Goal: Task Accomplishment & Management: Complete application form

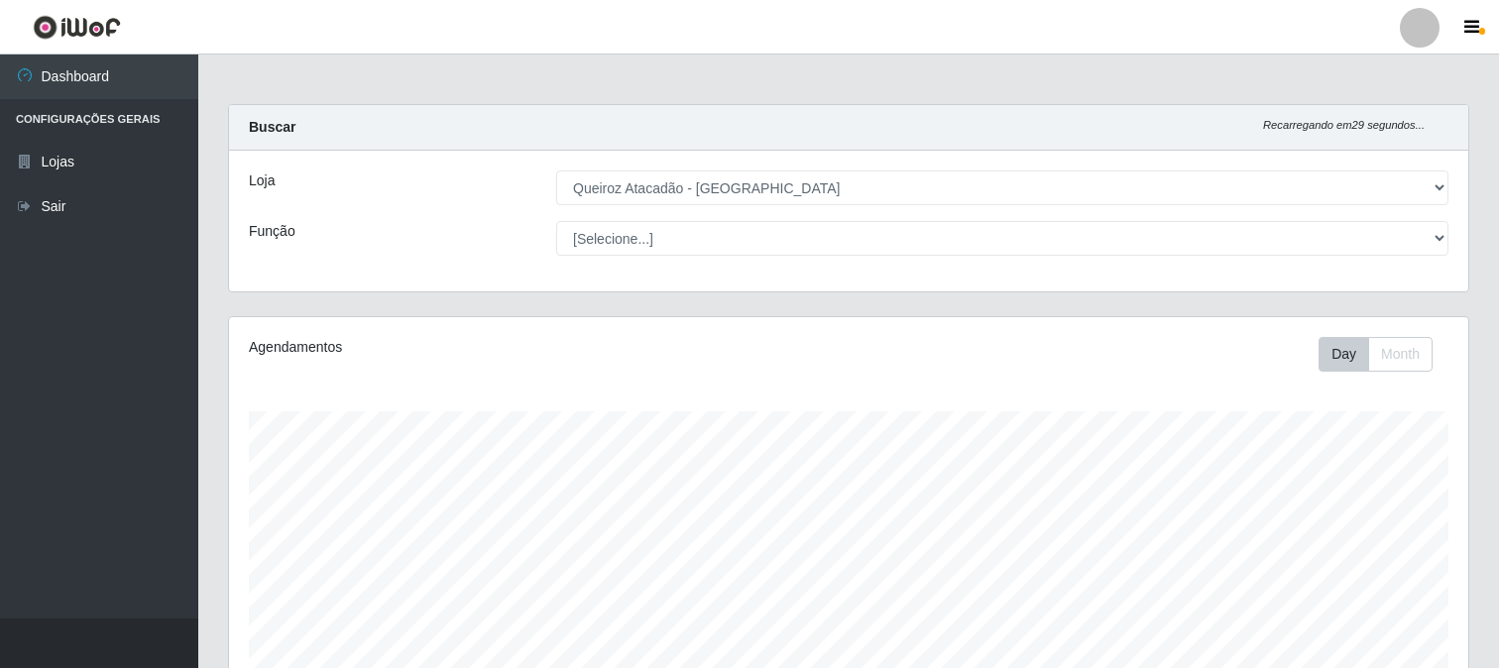
select select "464"
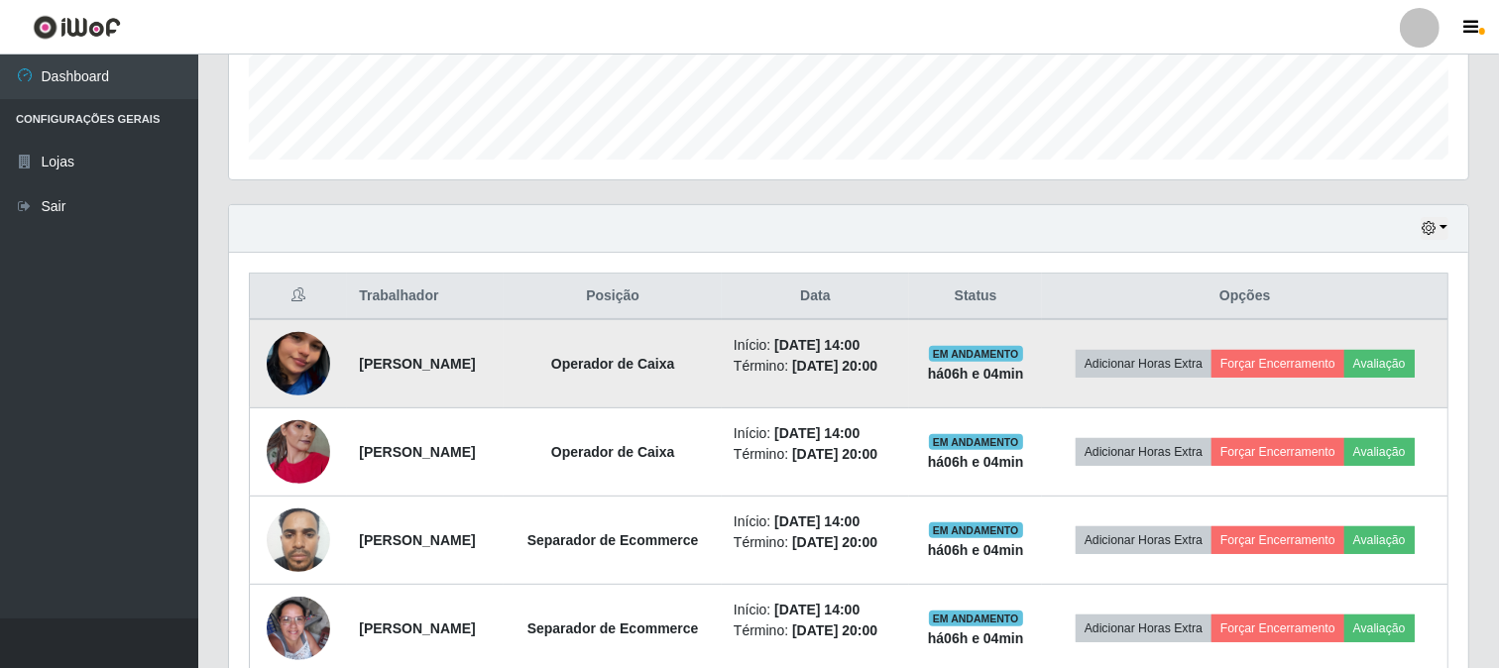
scroll to position [550, 0]
click at [1409, 361] on button "Avaliação" at bounding box center [1379, 363] width 70 height 28
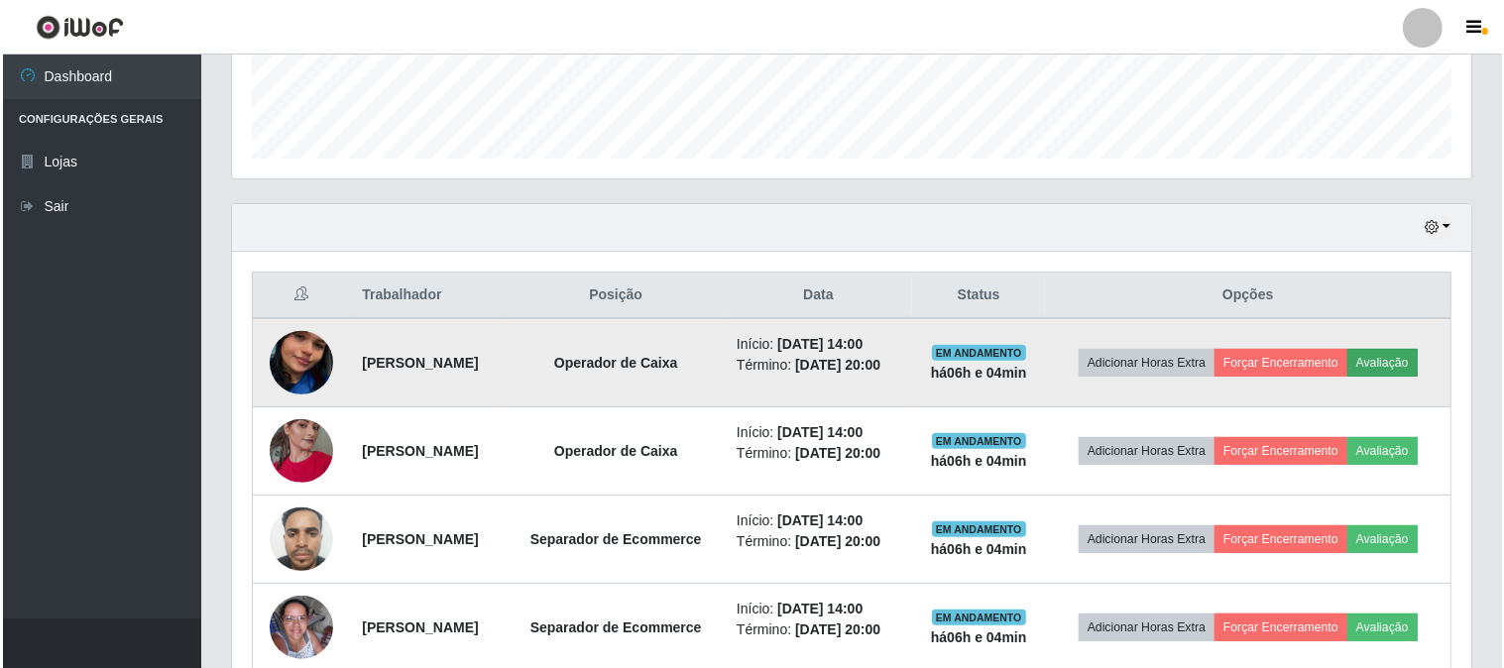
scroll to position [410, 1226]
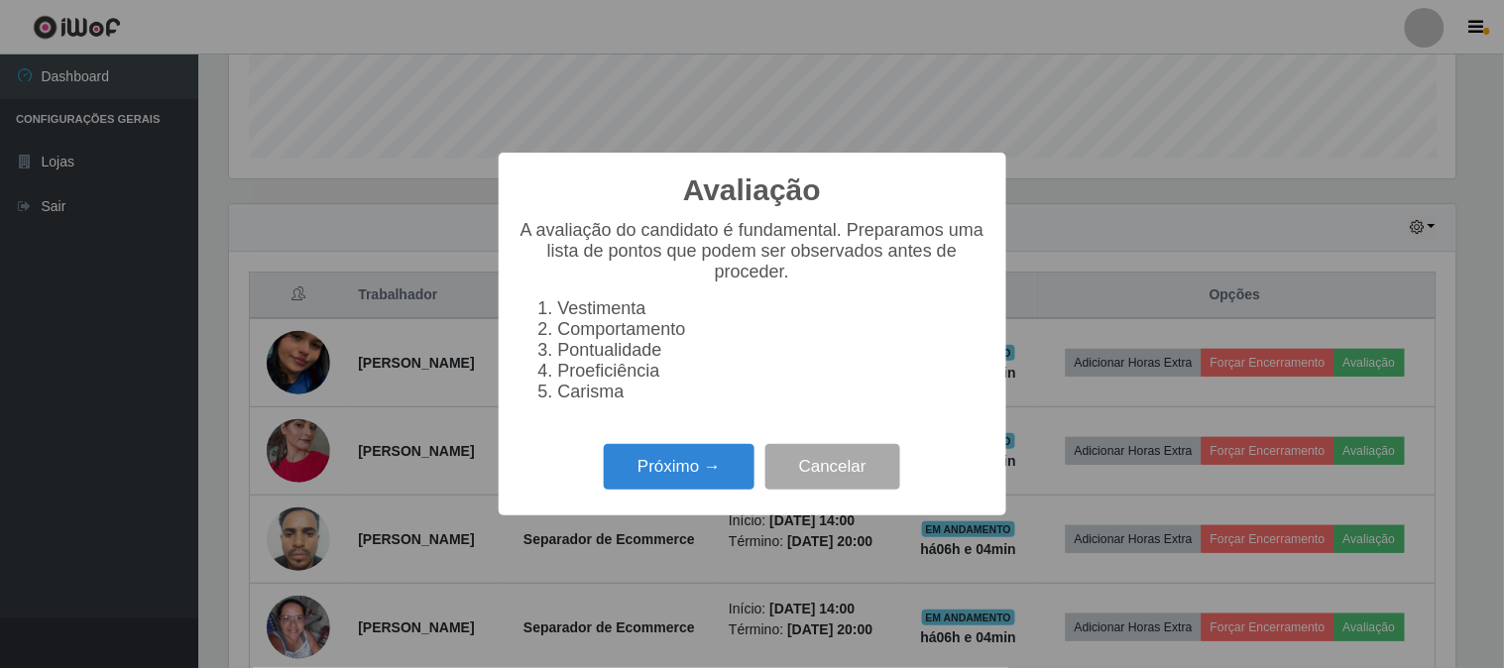
click at [636, 446] on div "Avaliação × A avaliação do candidato é fundamental. Preparamos uma lista de pon…" at bounding box center [753, 334] width 508 height 362
click at [636, 461] on button "Próximo →" at bounding box center [679, 467] width 151 height 47
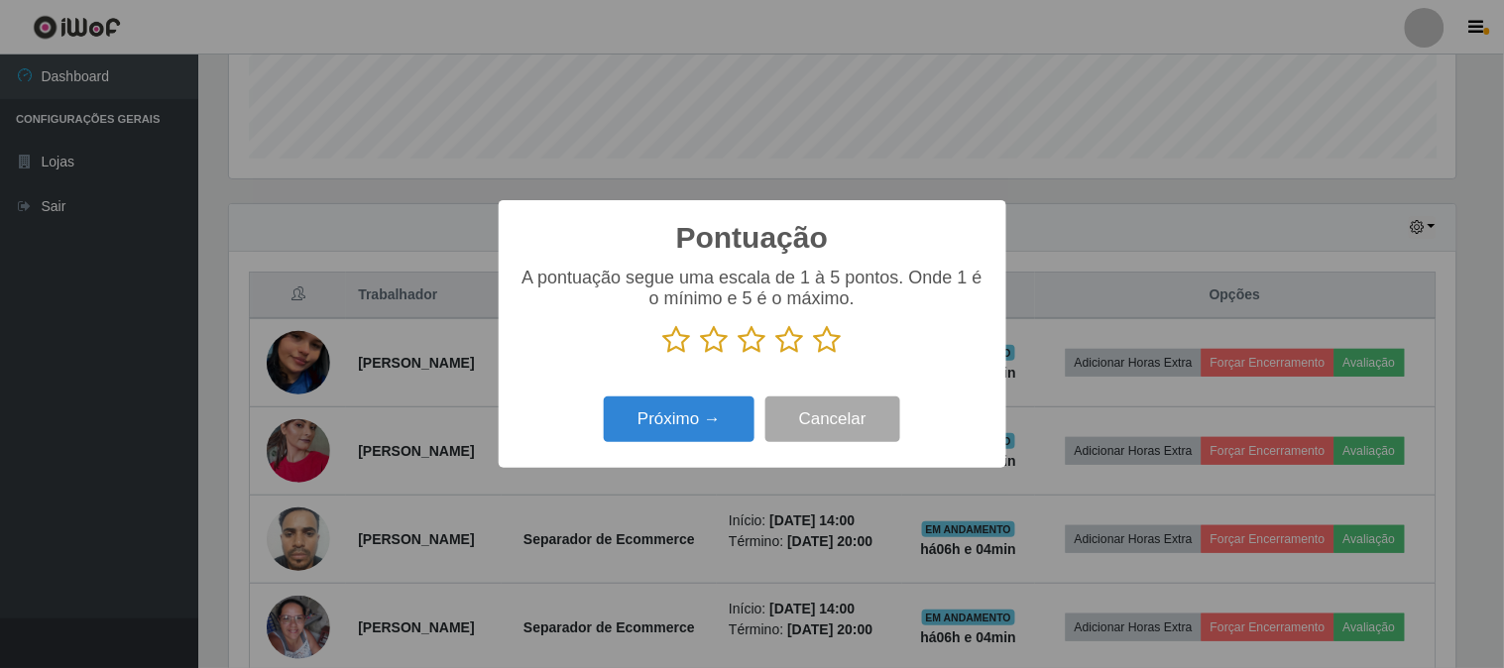
click at [823, 349] on icon at bounding box center [828, 340] width 28 height 30
click at [814, 355] on input "radio" at bounding box center [814, 355] width 0 height 0
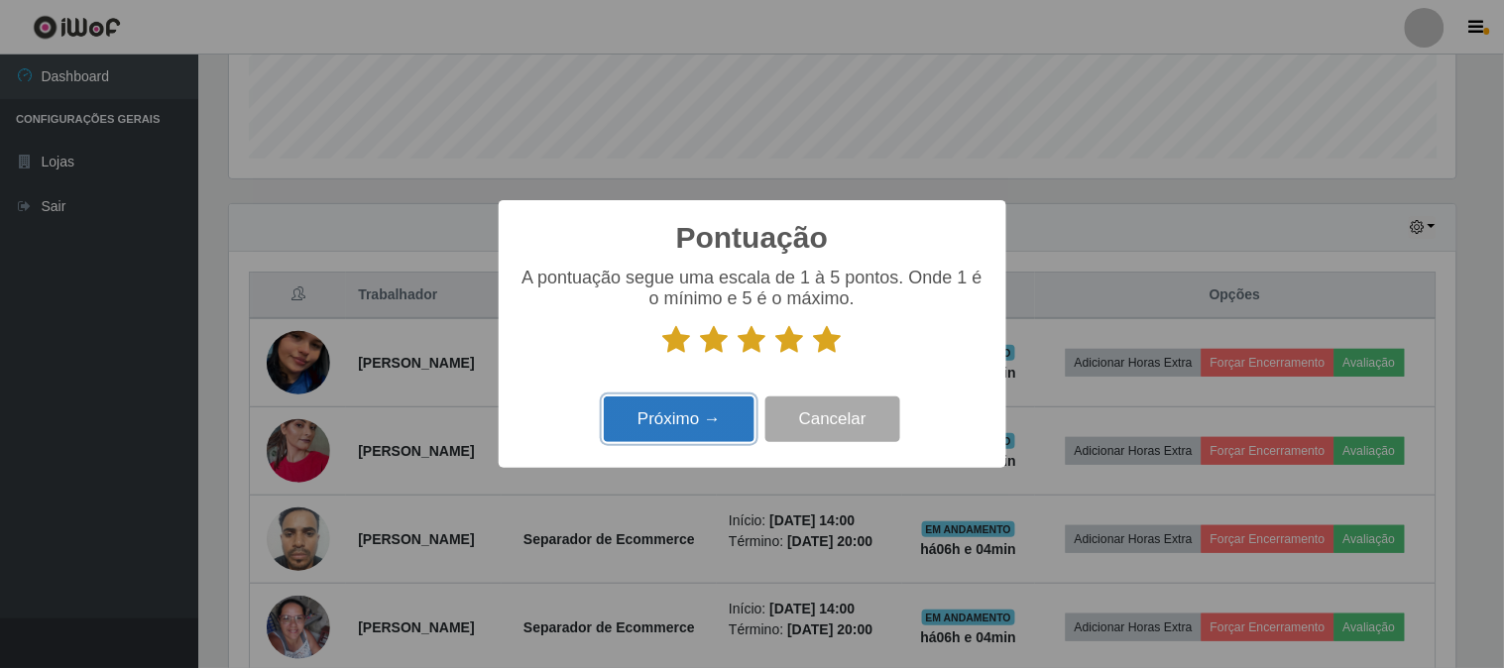
click at [698, 417] on button "Próximo →" at bounding box center [679, 420] width 151 height 47
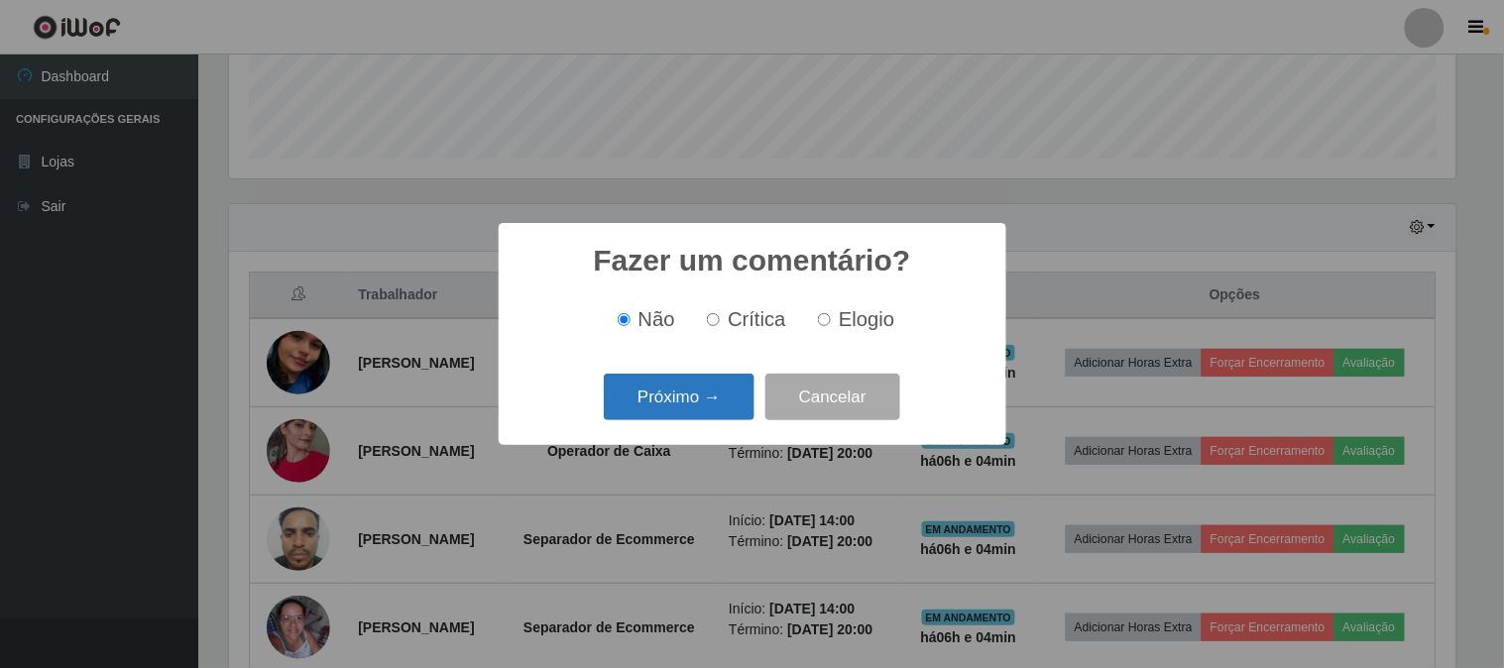
click at [716, 392] on button "Próximo →" at bounding box center [679, 397] width 151 height 47
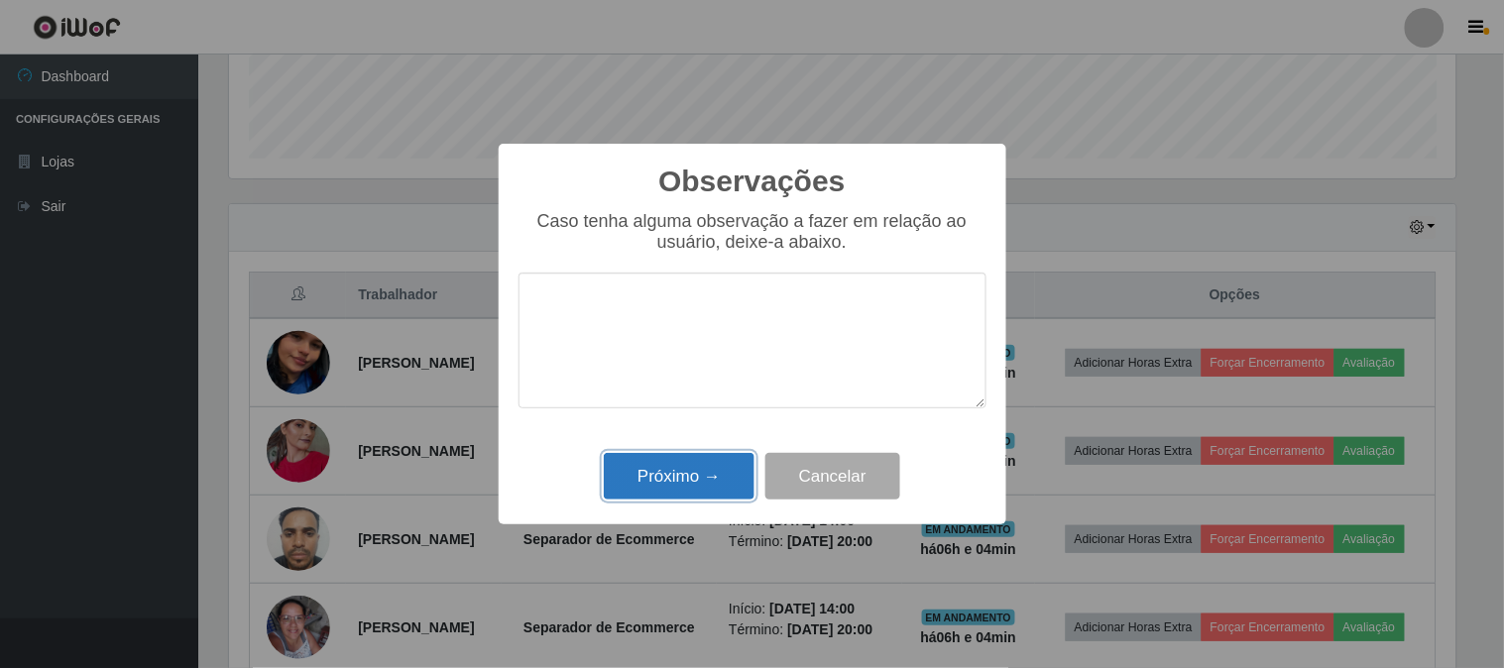
click at [637, 484] on button "Próximo →" at bounding box center [679, 476] width 151 height 47
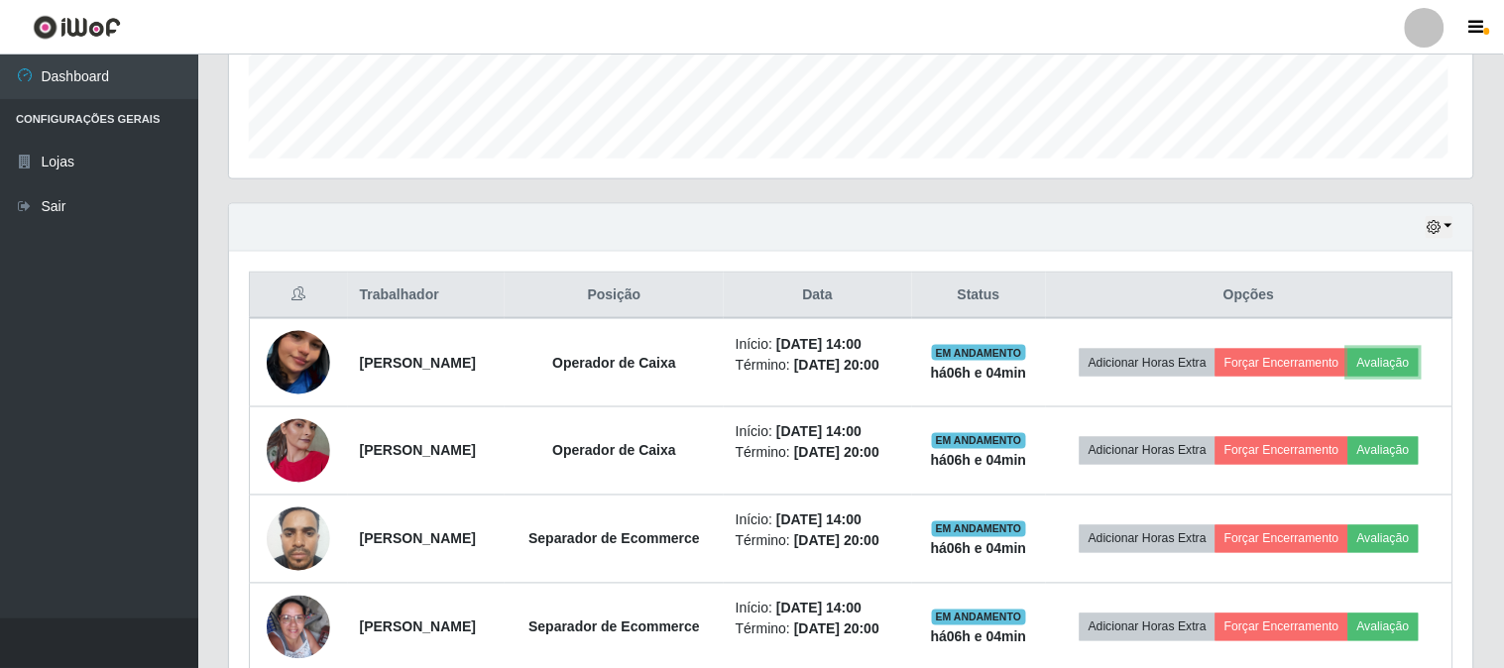
scroll to position [410, 1239]
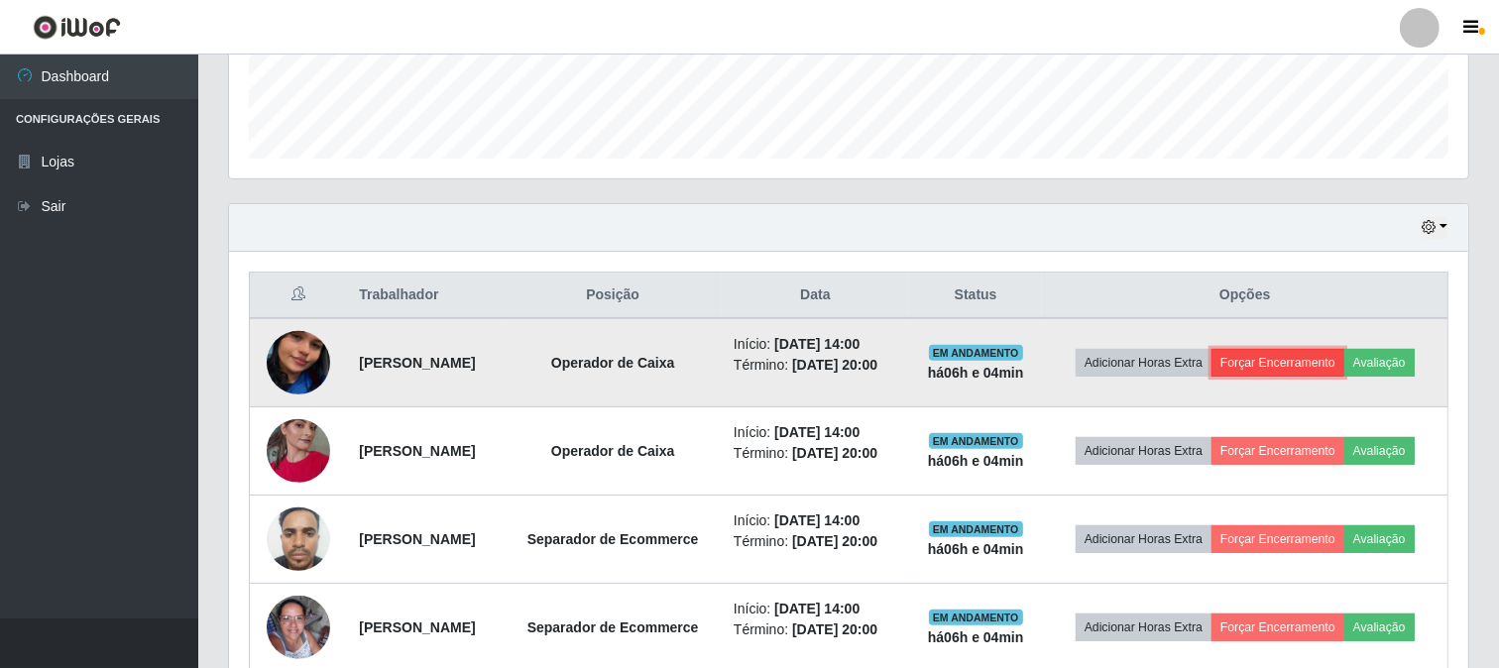
click at [1329, 370] on button "Forçar Encerramento" at bounding box center [1278, 363] width 133 height 28
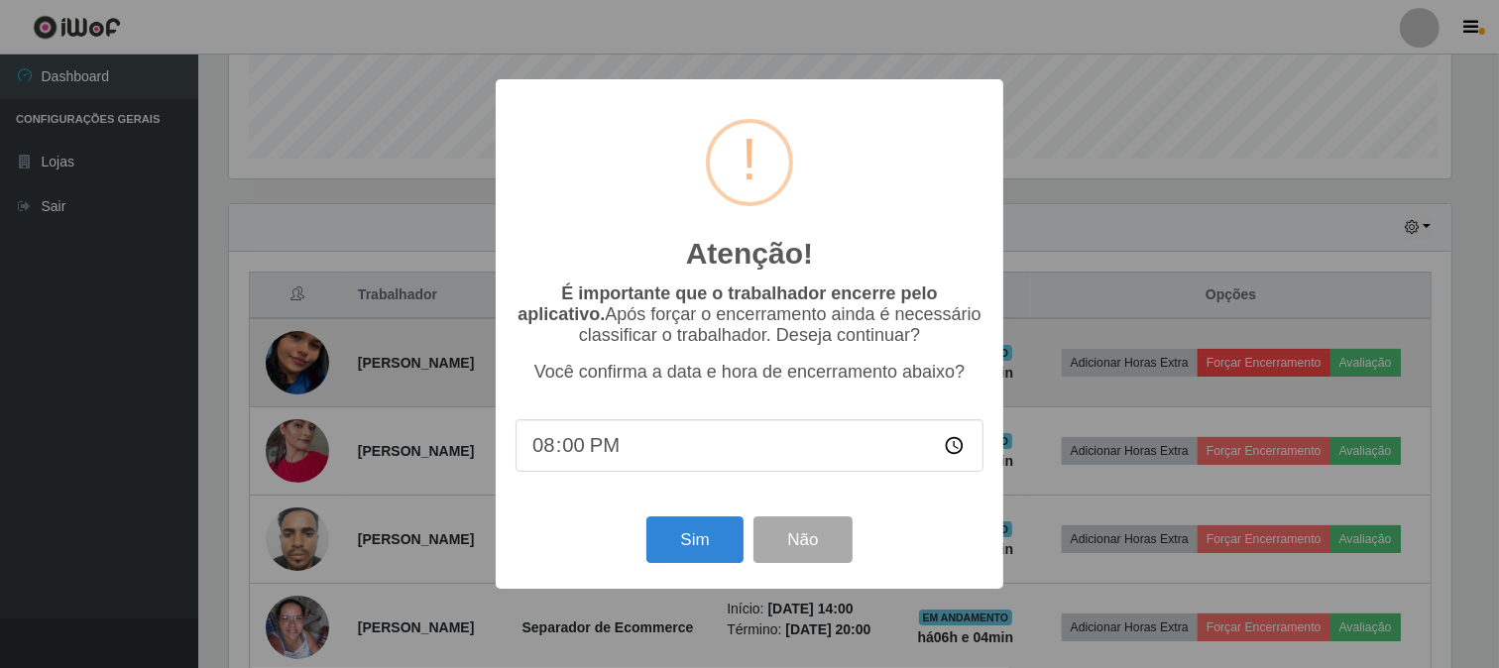
scroll to position [410, 1226]
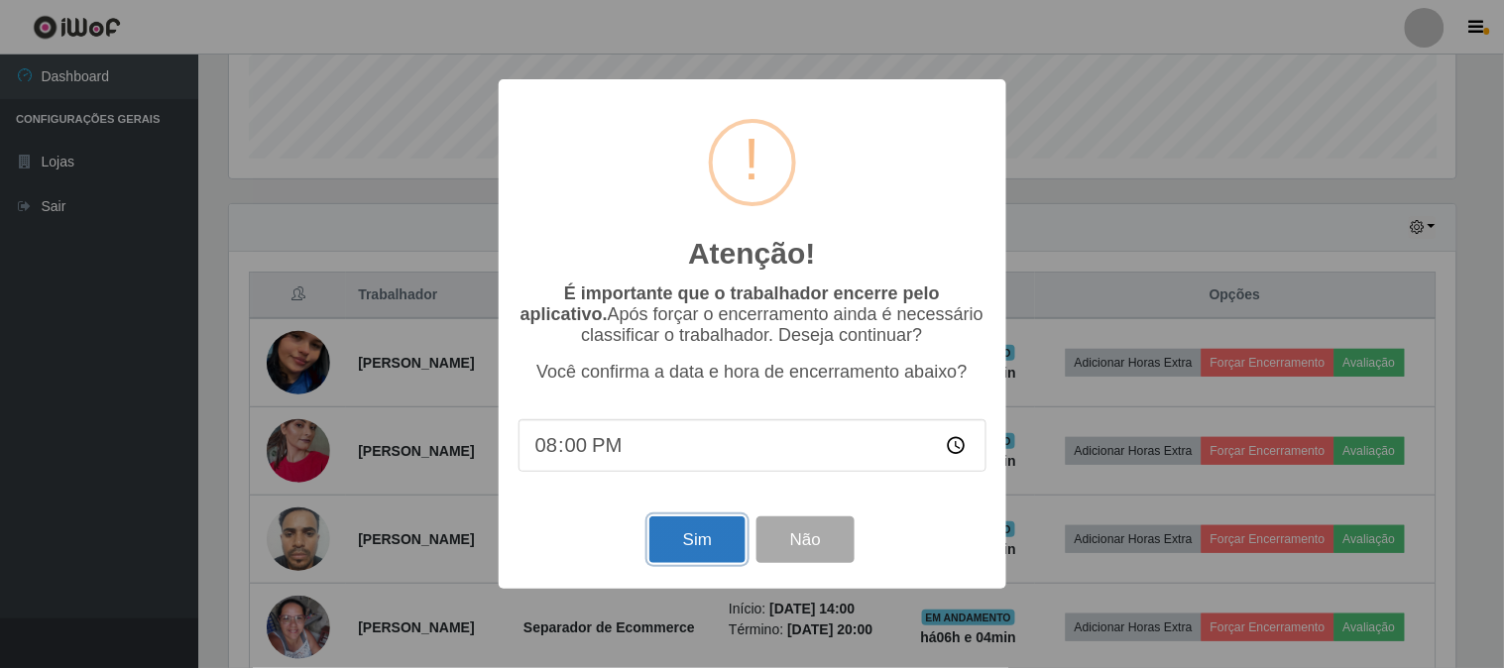
click at [660, 537] on button "Sim" at bounding box center [697, 540] width 96 height 47
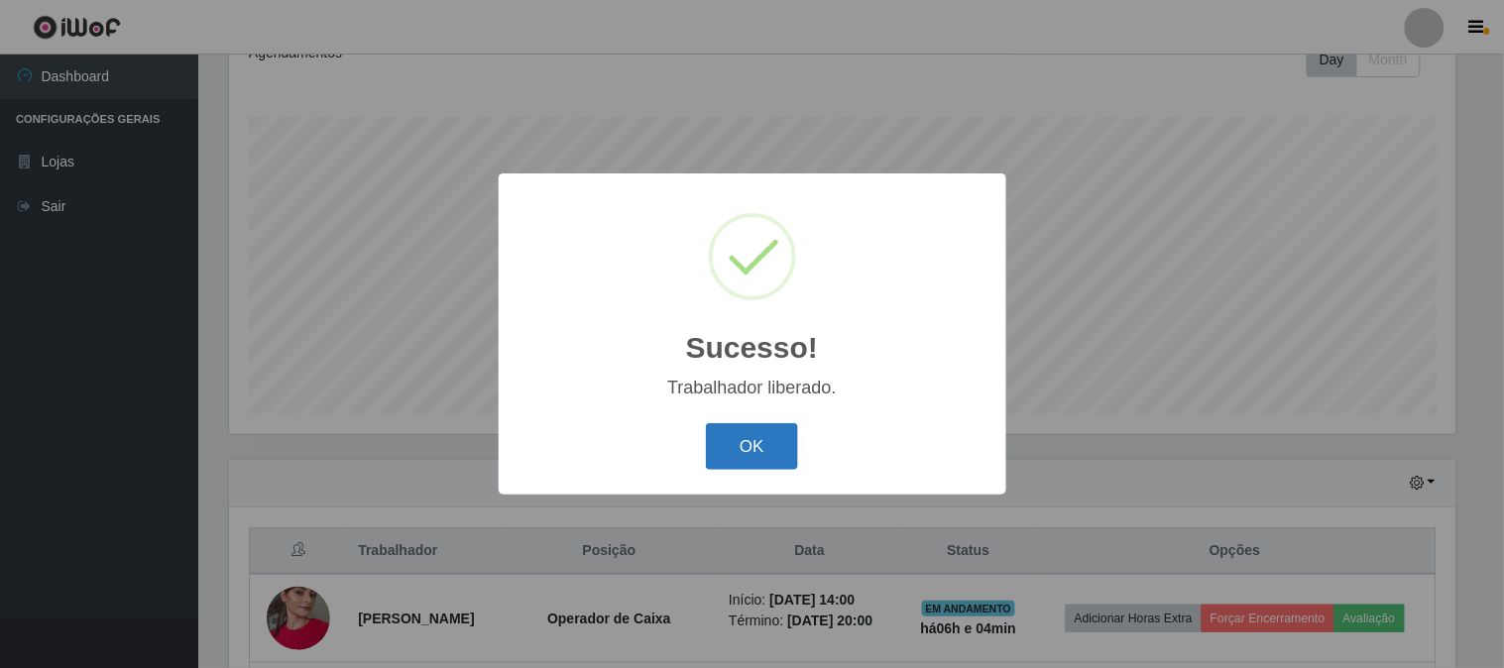
click at [718, 448] on button "OK" at bounding box center [752, 446] width 92 height 47
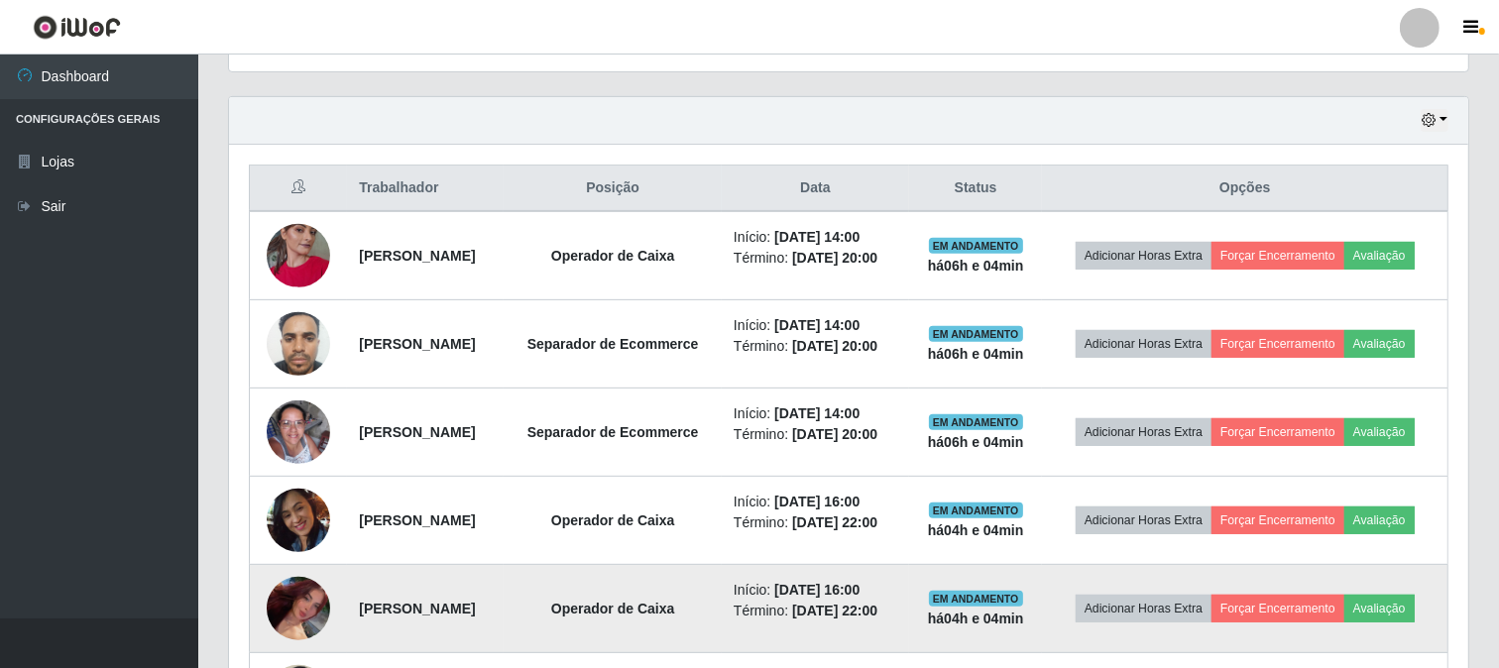
scroll to position [736, 0]
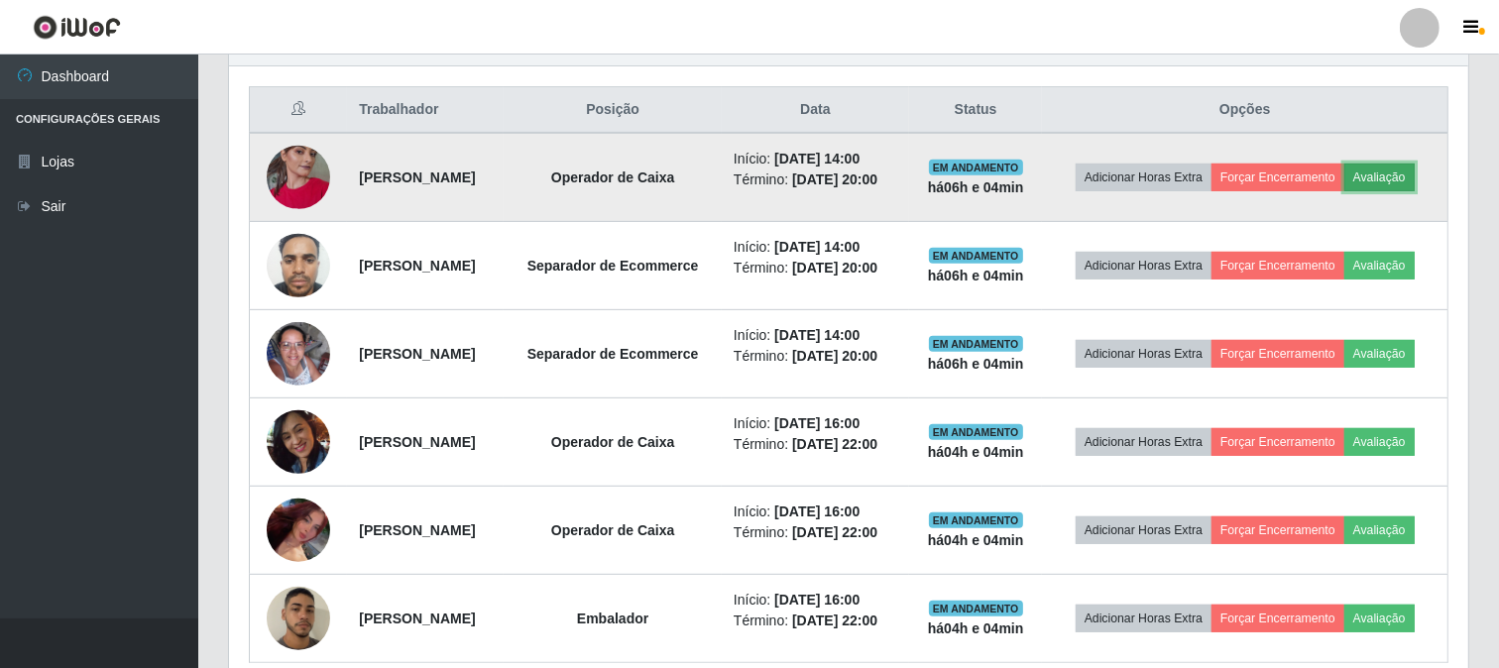
click at [1378, 172] on button "Avaliação" at bounding box center [1379, 178] width 70 height 28
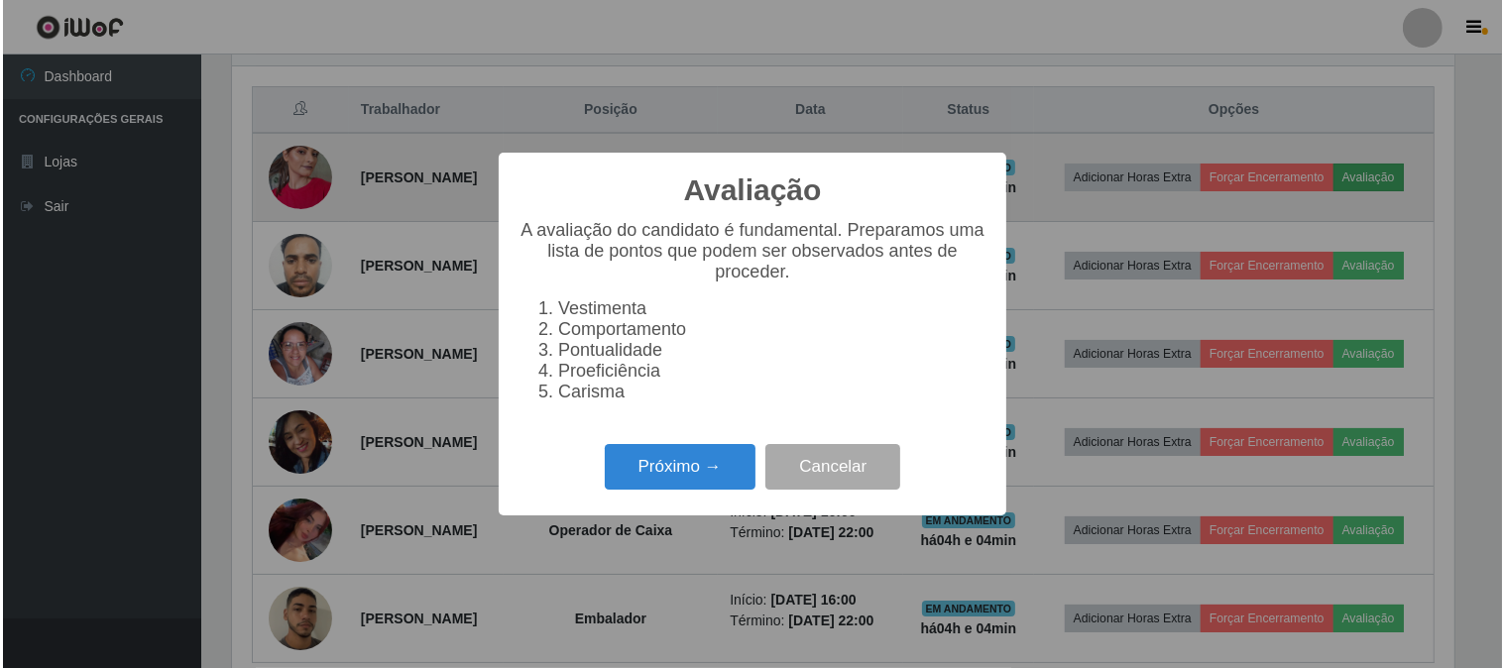
scroll to position [410, 1226]
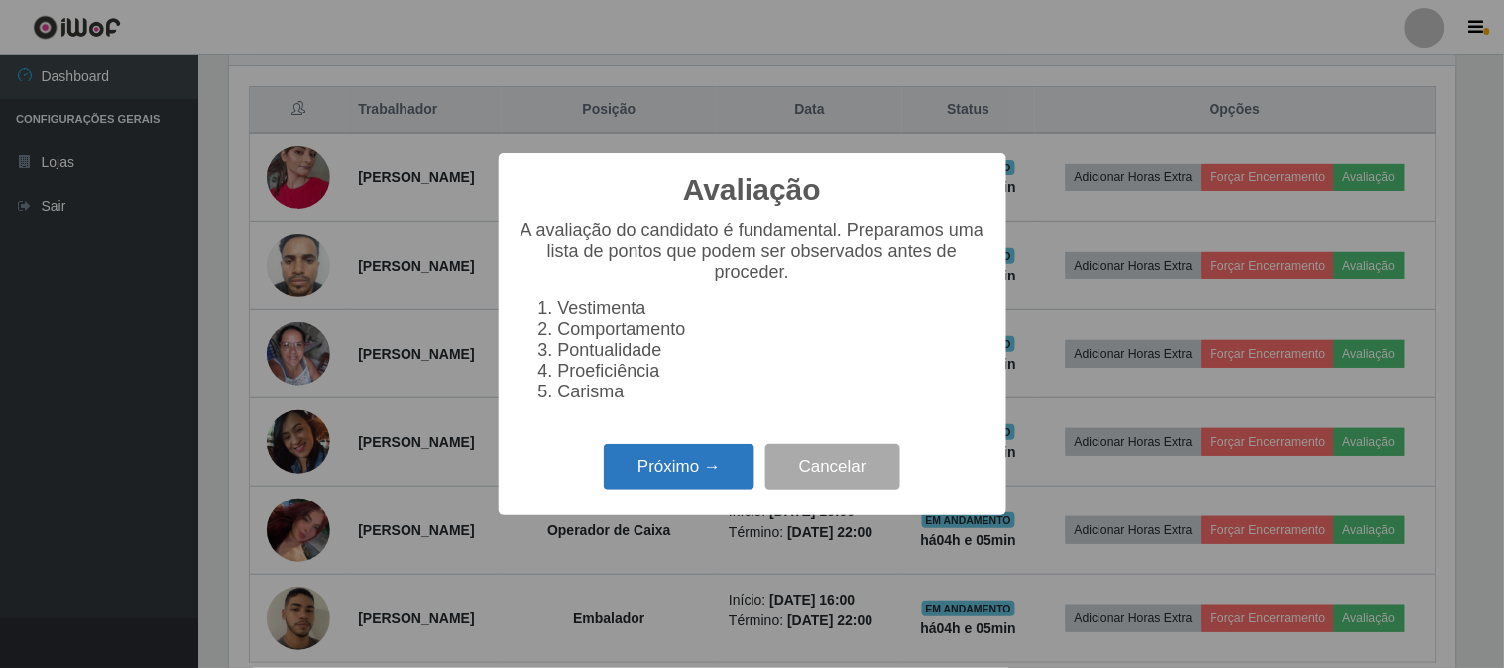
click at [627, 463] on button "Próximo →" at bounding box center [679, 467] width 151 height 47
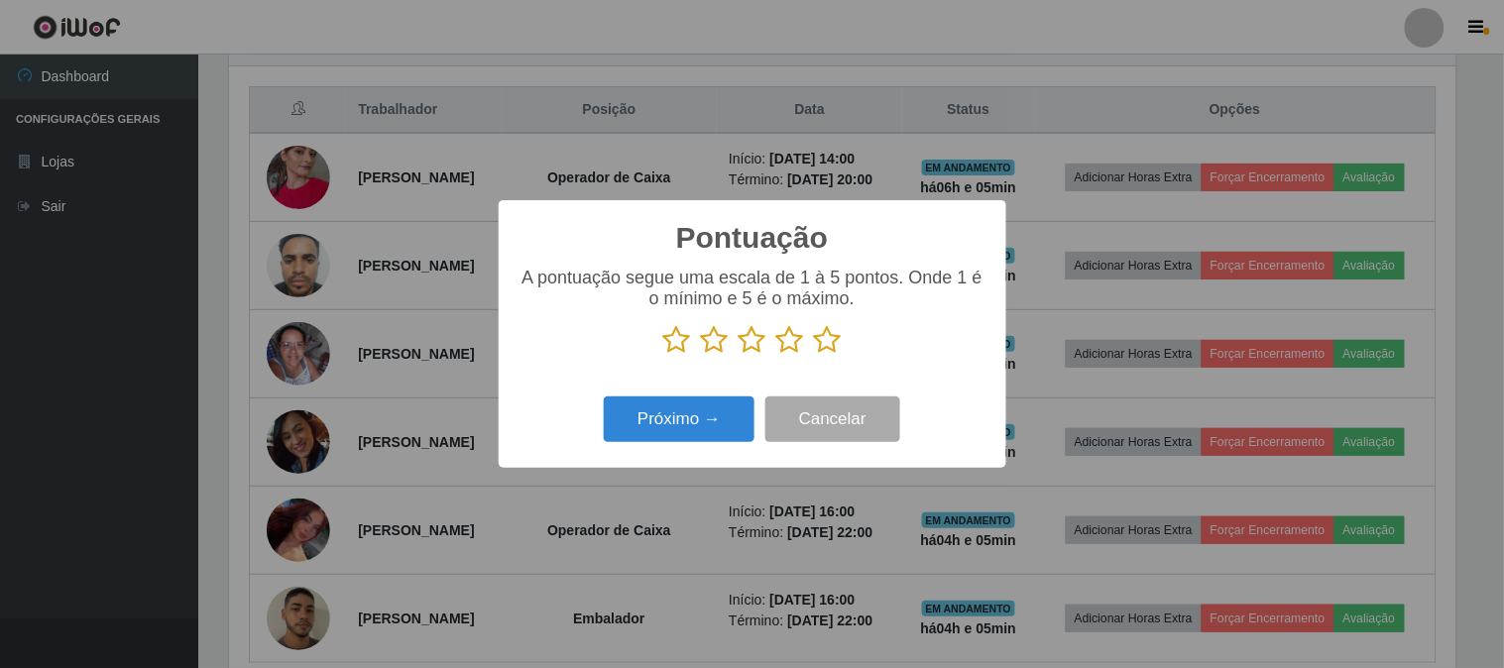
scroll to position [991002, 990186]
click at [827, 342] on icon at bounding box center [828, 340] width 28 height 30
click at [814, 355] on input "radio" at bounding box center [814, 355] width 0 height 0
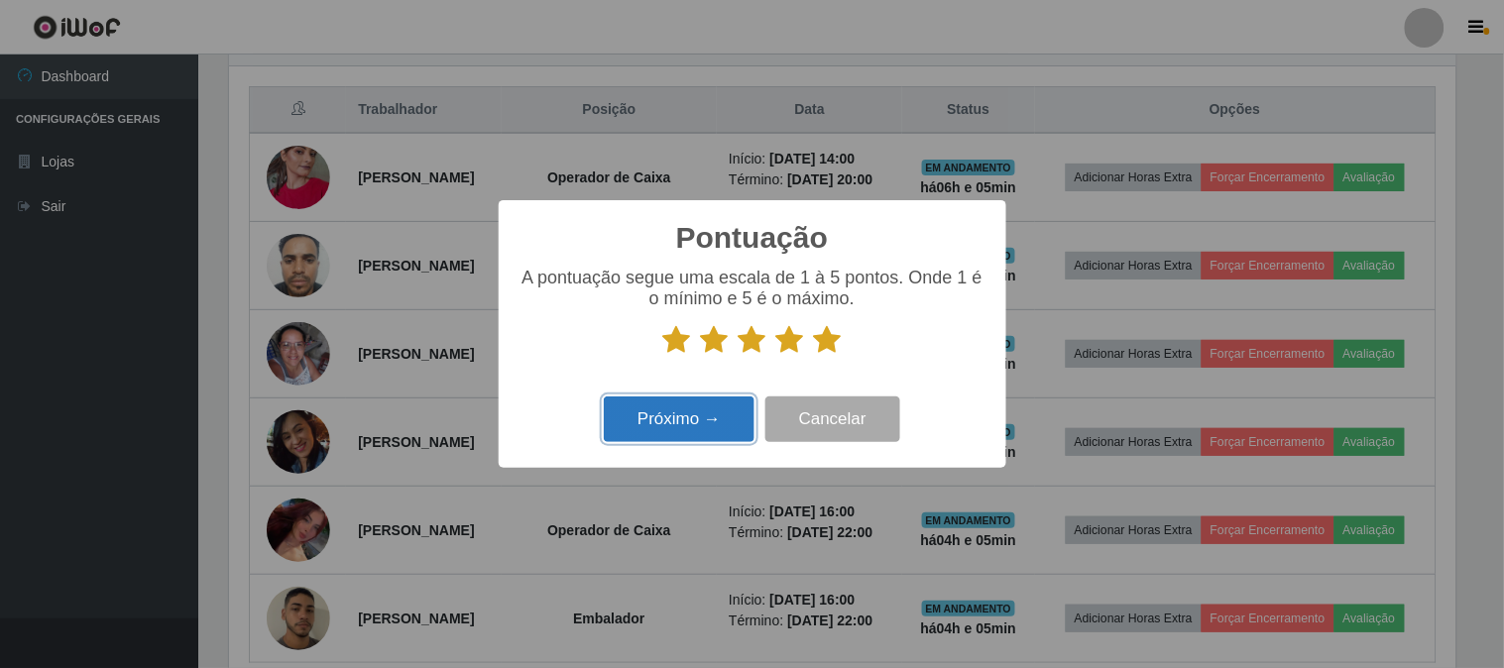
click at [724, 408] on button "Próximo →" at bounding box center [679, 420] width 151 height 47
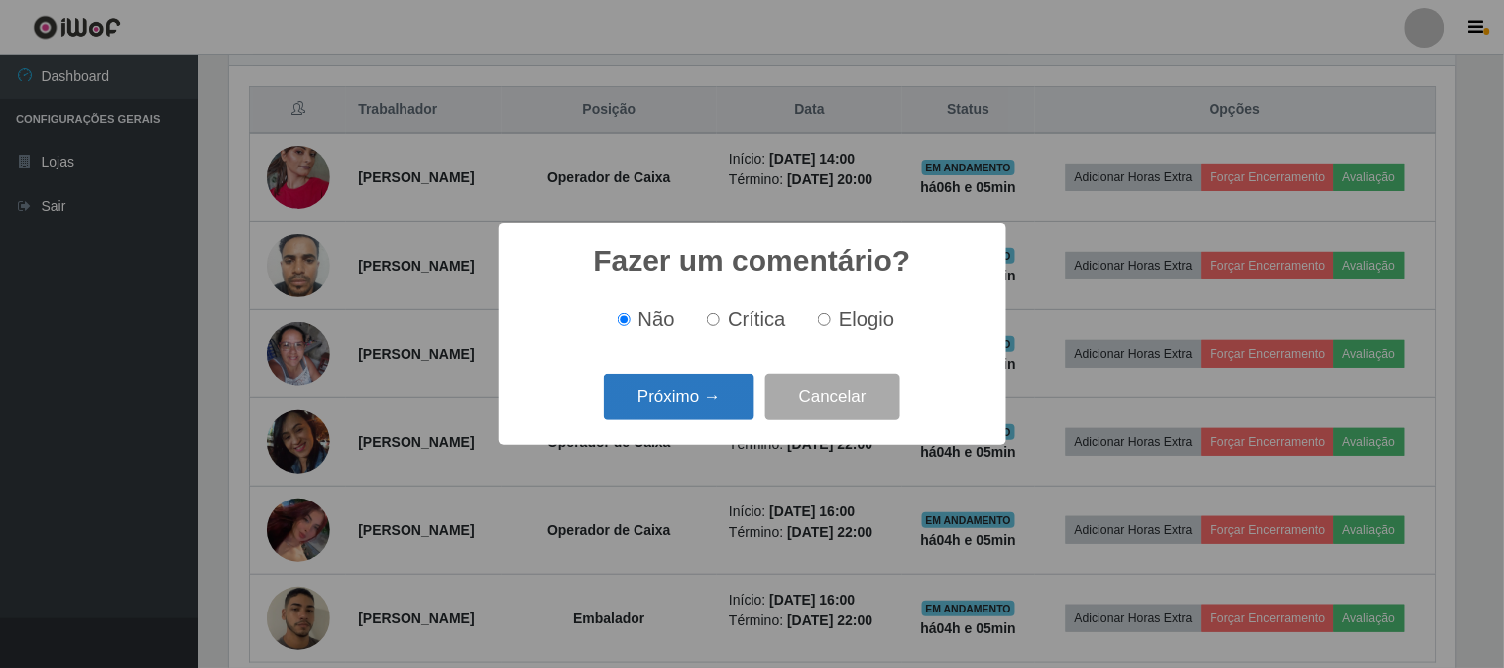
click at [716, 402] on button "Próximo →" at bounding box center [679, 397] width 151 height 47
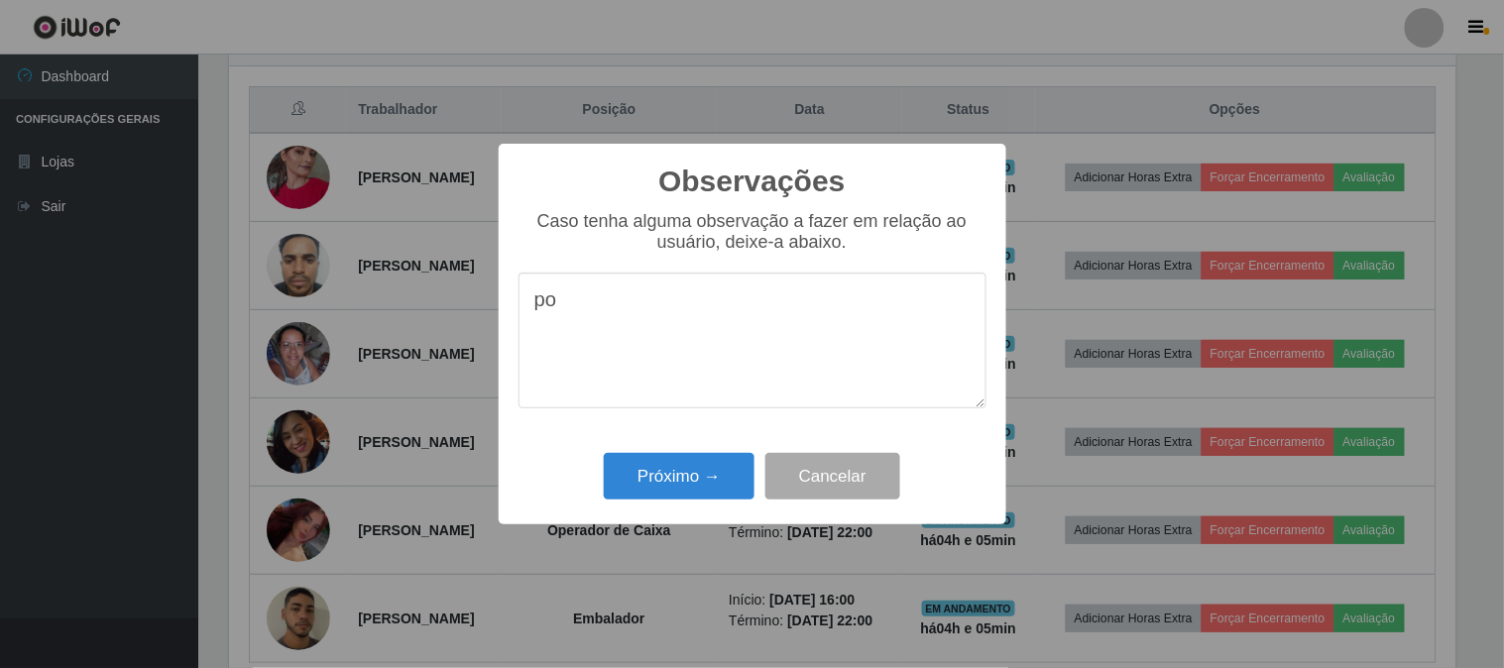
type textarea "p"
type textarea "P"
type textarea "p"
type textarea "P"
click at [697, 473] on button "Próximo →" at bounding box center [679, 476] width 151 height 47
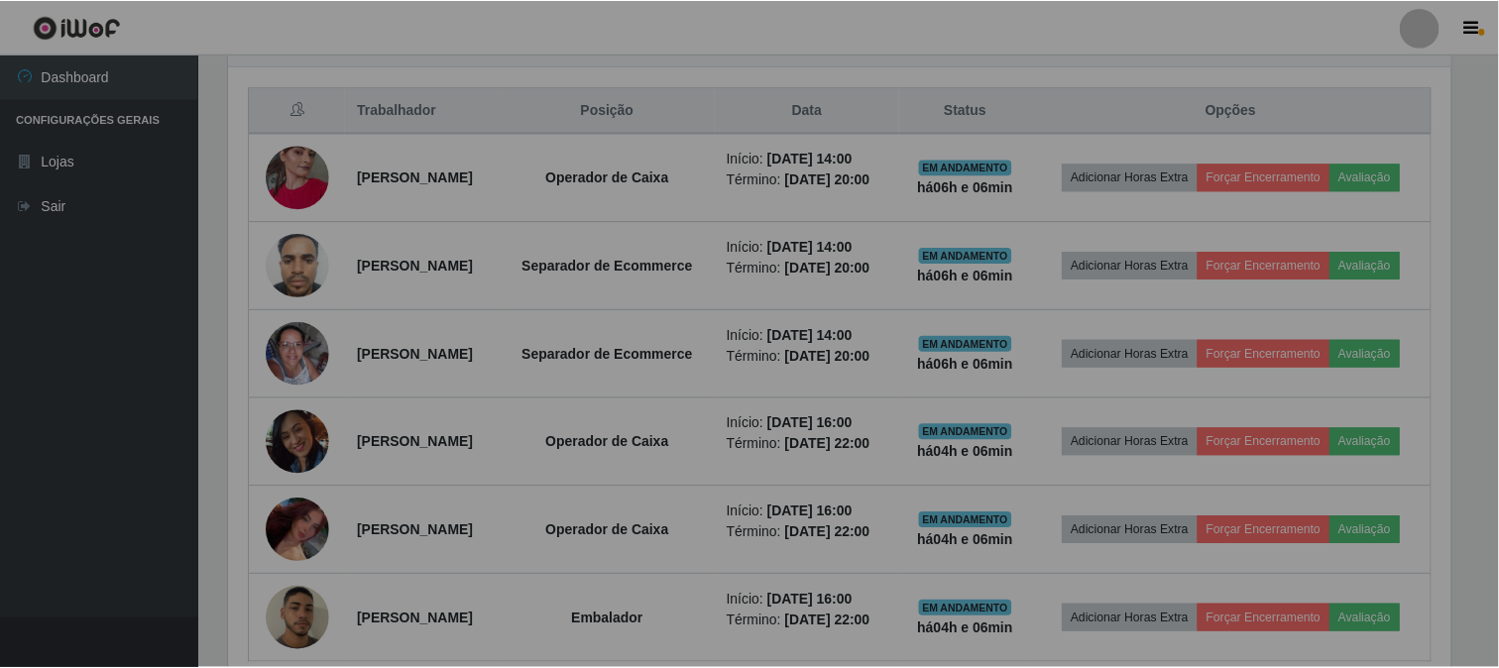
scroll to position [410, 1239]
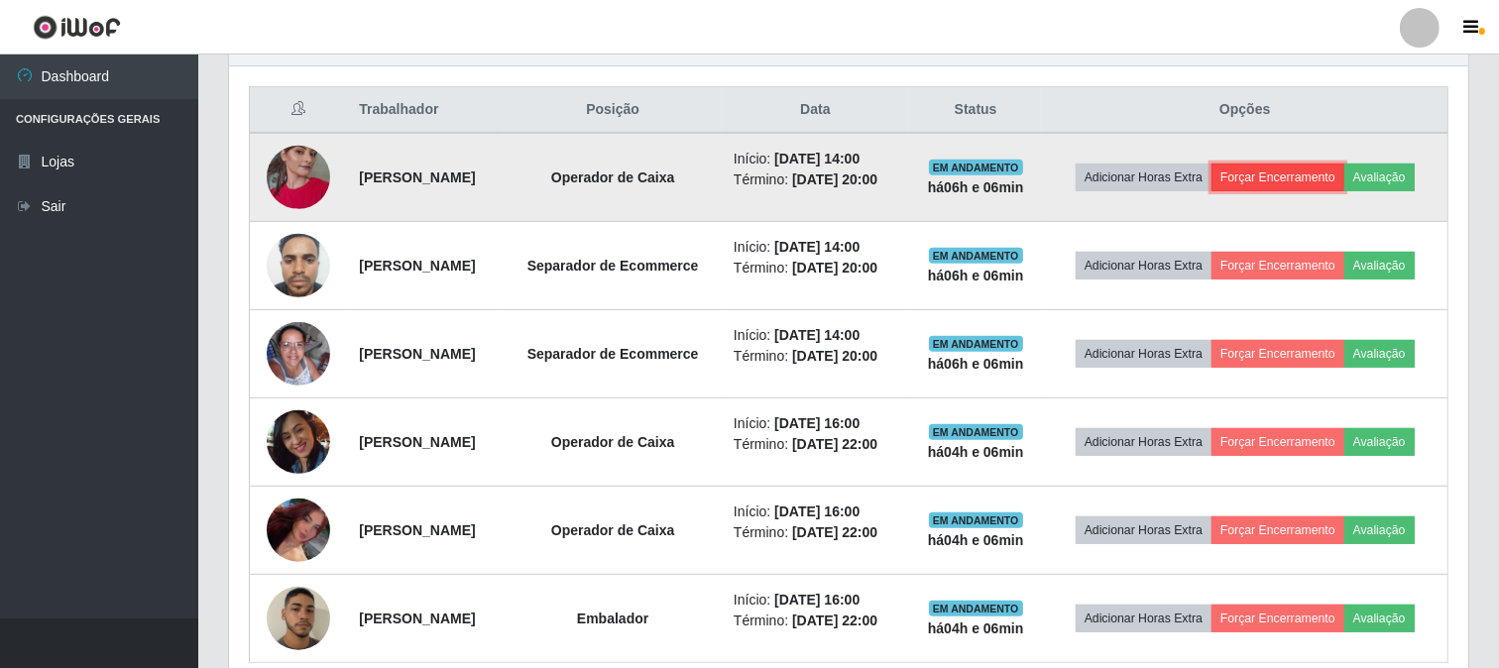
click at [1330, 176] on button "Forçar Encerramento" at bounding box center [1278, 178] width 133 height 28
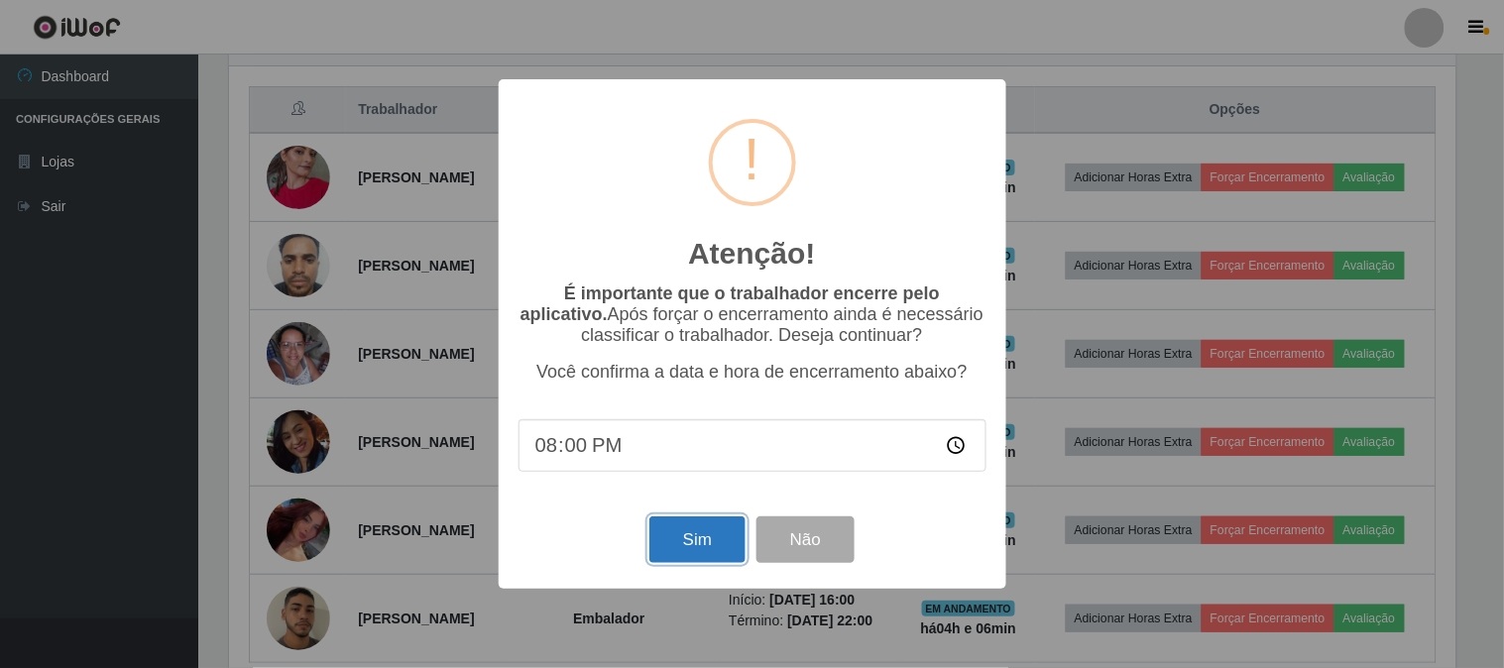
click at [722, 535] on button "Sim" at bounding box center [697, 540] width 96 height 47
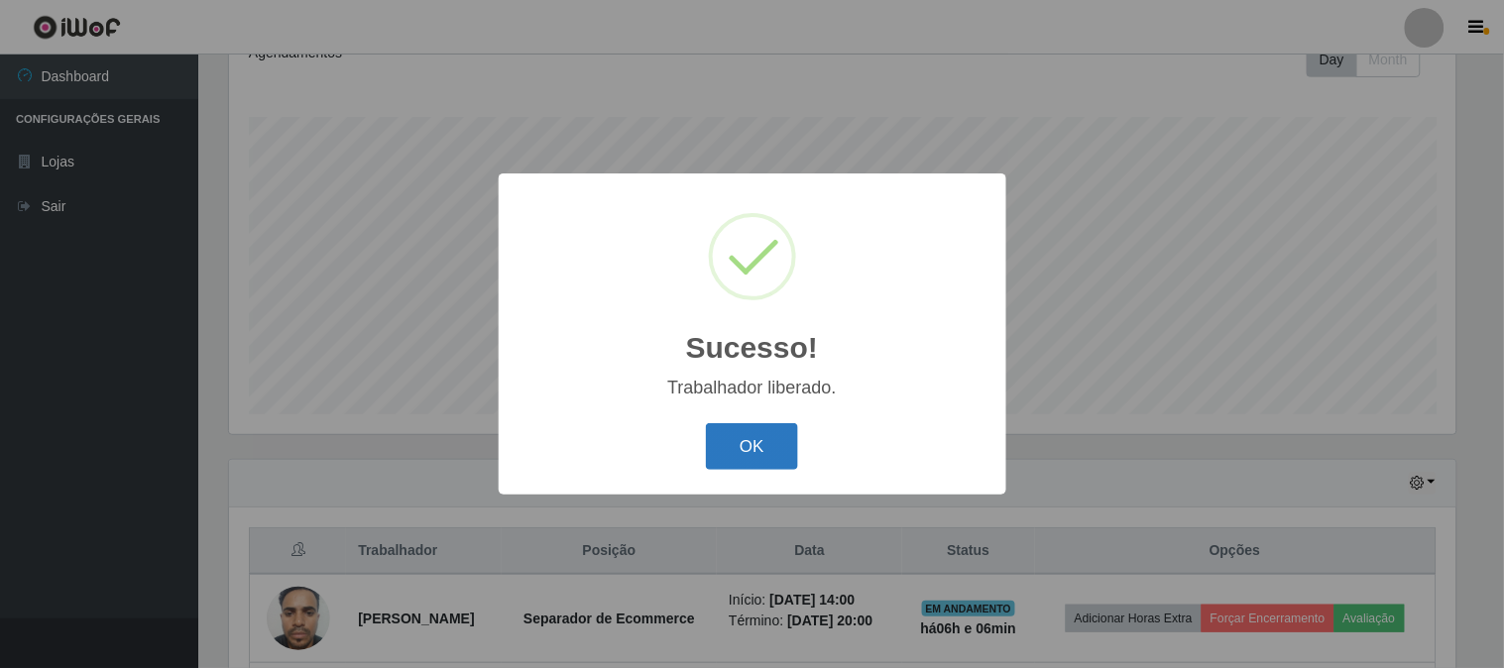
click at [758, 459] on button "OK" at bounding box center [752, 446] width 92 height 47
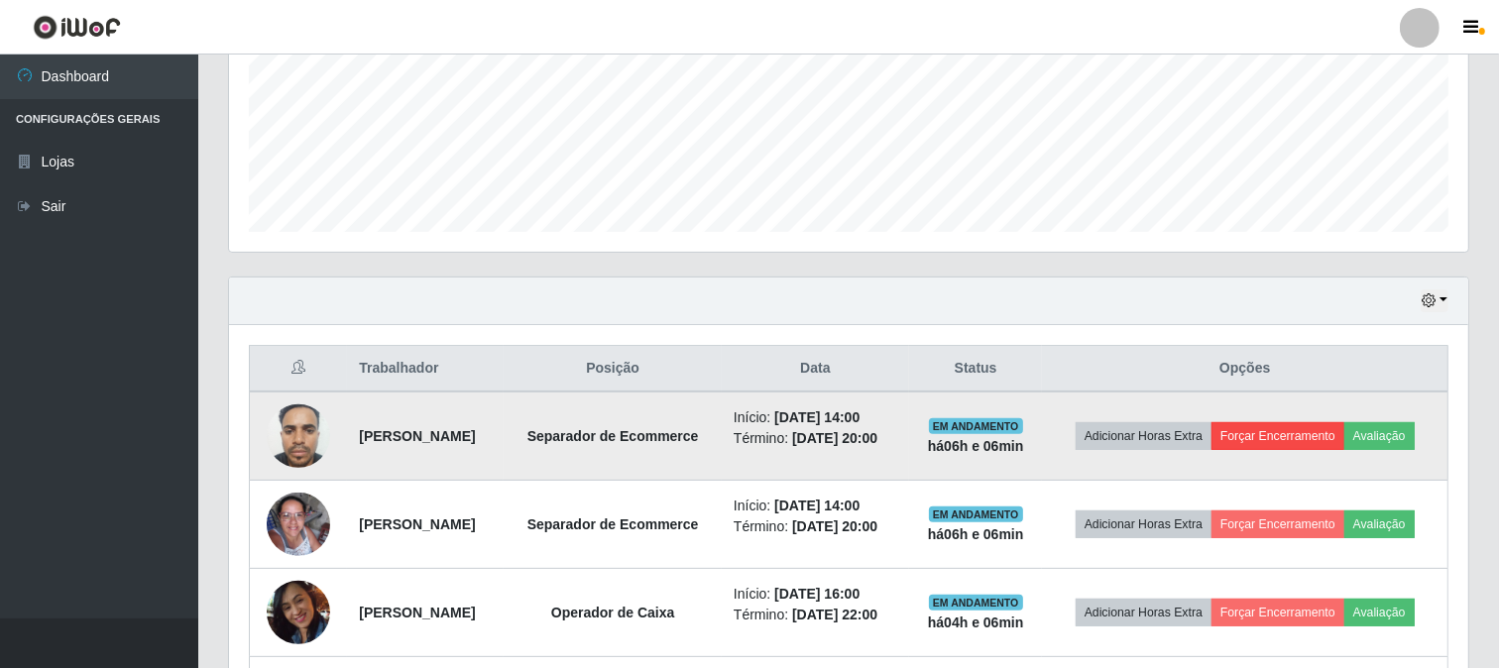
scroll to position [516, 0]
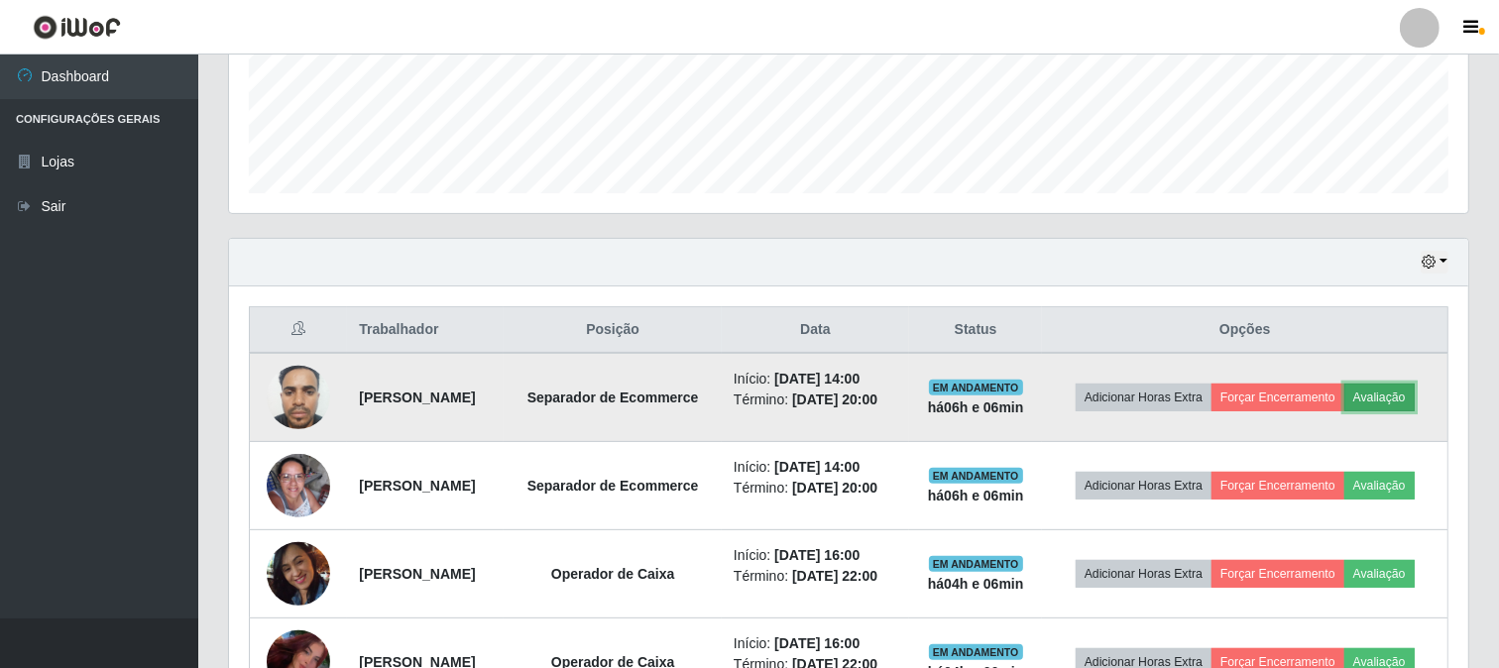
click at [1395, 389] on button "Avaliação" at bounding box center [1379, 398] width 70 height 28
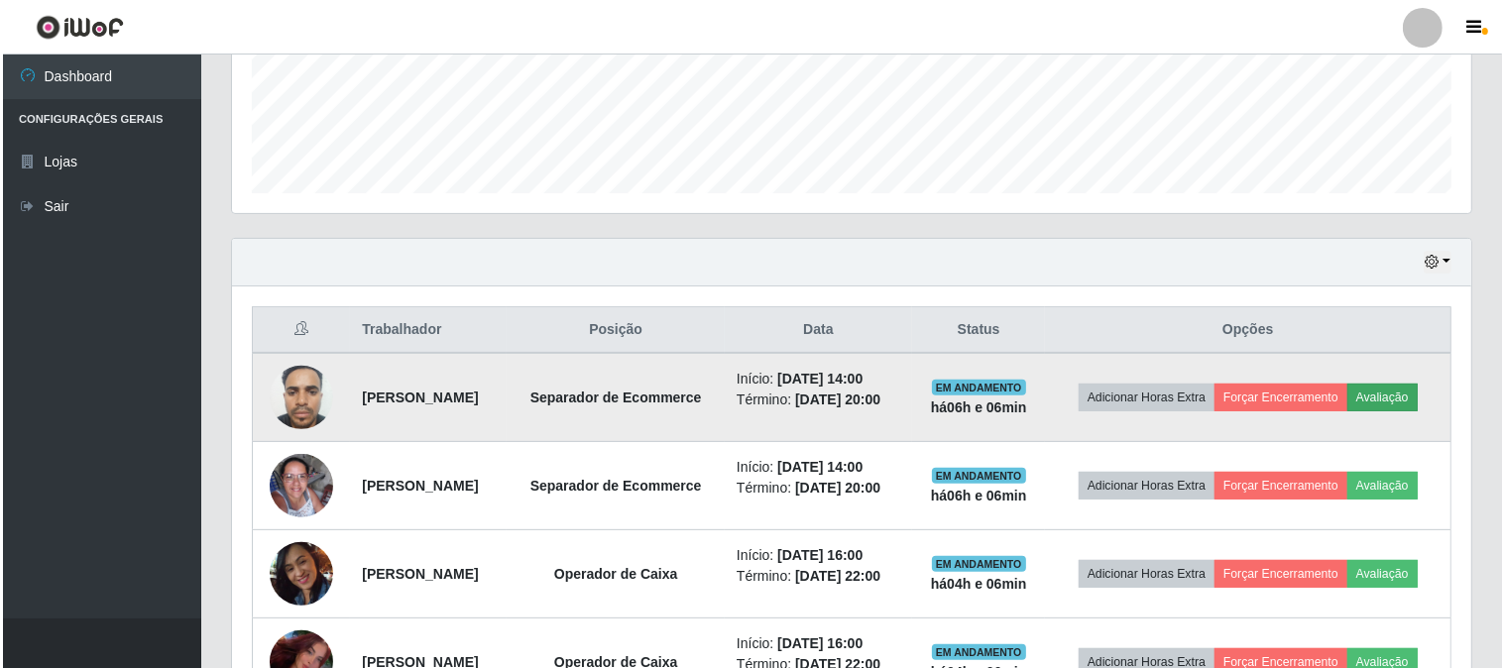
scroll to position [410, 1226]
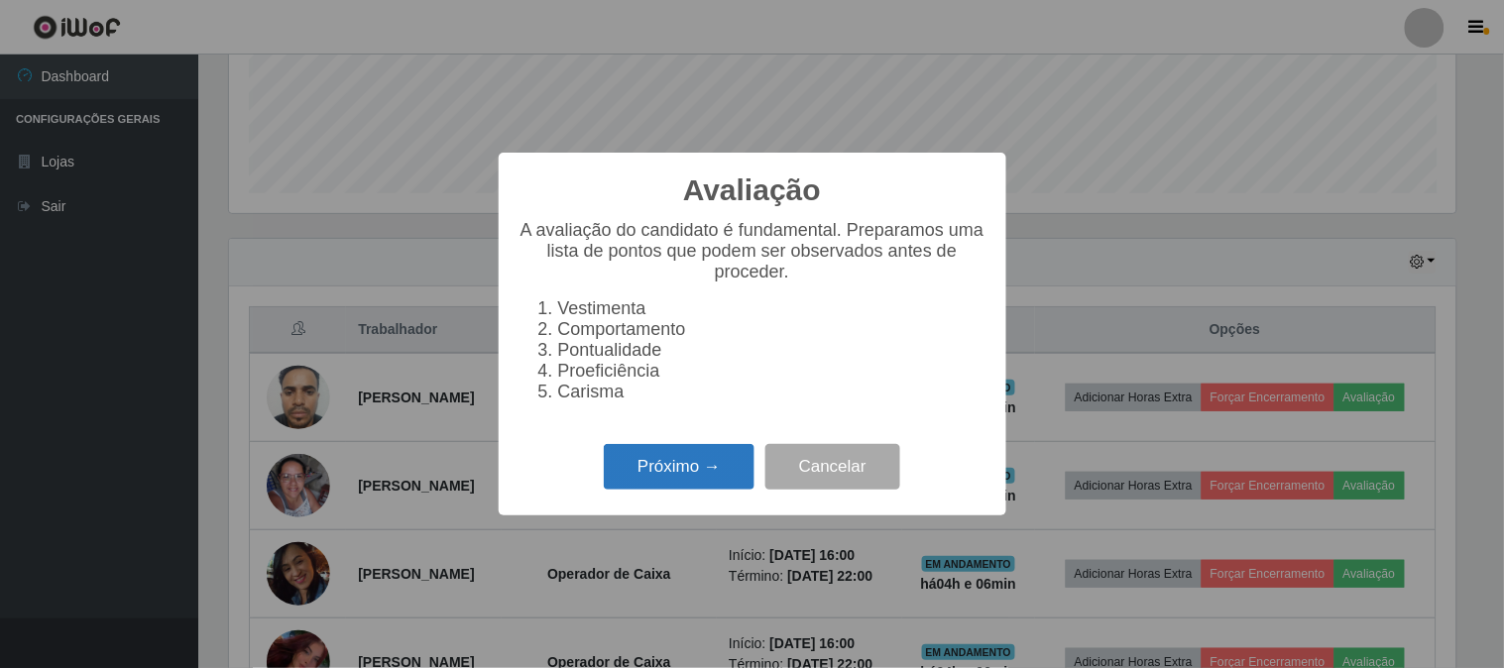
click at [712, 477] on button "Próximo →" at bounding box center [679, 467] width 151 height 47
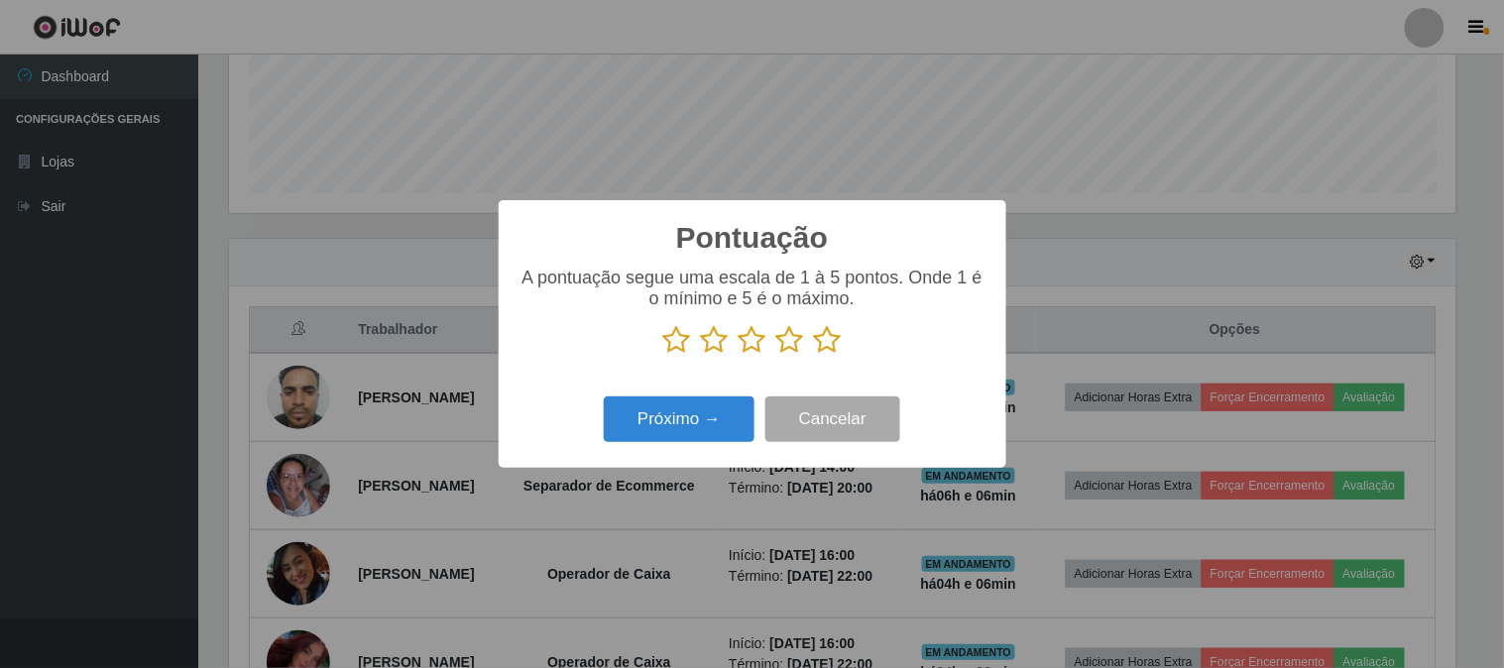
click at [833, 341] on icon at bounding box center [828, 340] width 28 height 30
click at [814, 355] on input "radio" at bounding box center [814, 355] width 0 height 0
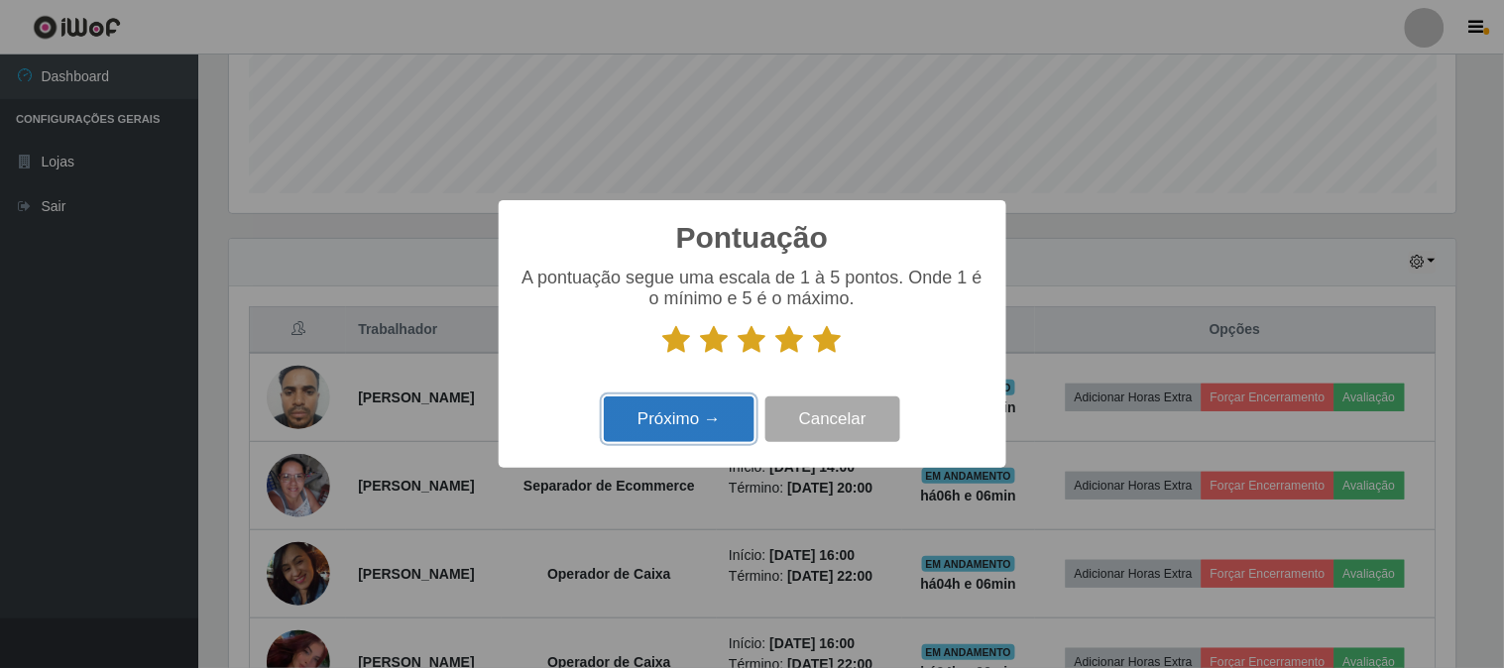
click at [721, 407] on button "Próximo →" at bounding box center [679, 420] width 151 height 47
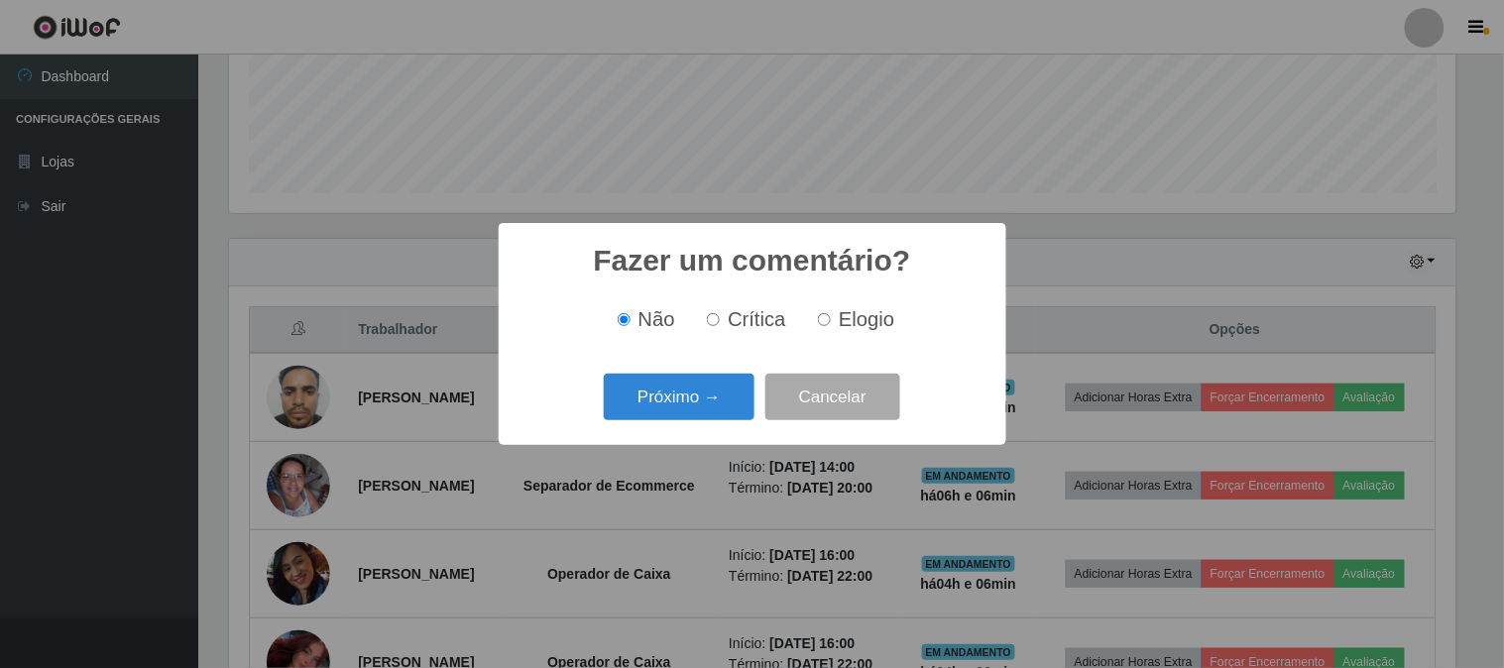
click at [721, 407] on button "Próximo →" at bounding box center [679, 397] width 151 height 47
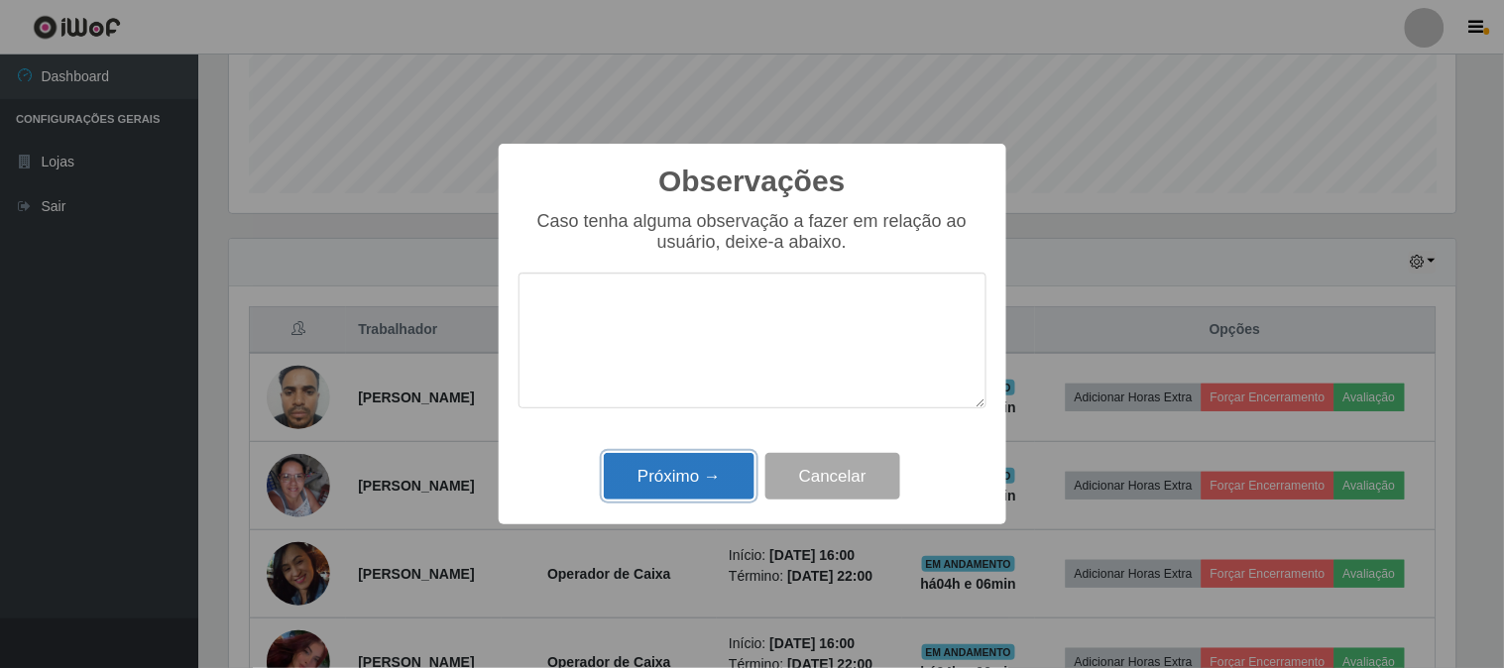
click at [696, 468] on button "Próximo →" at bounding box center [679, 476] width 151 height 47
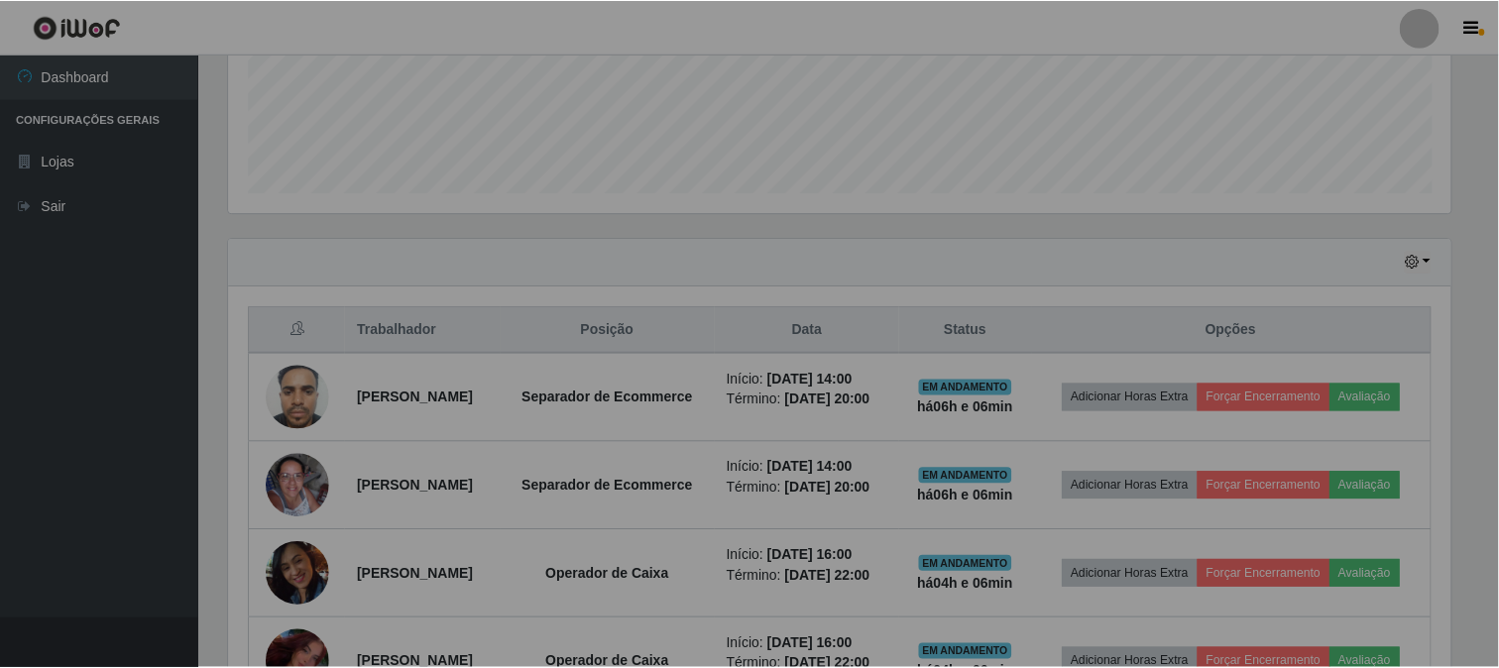
scroll to position [410, 1239]
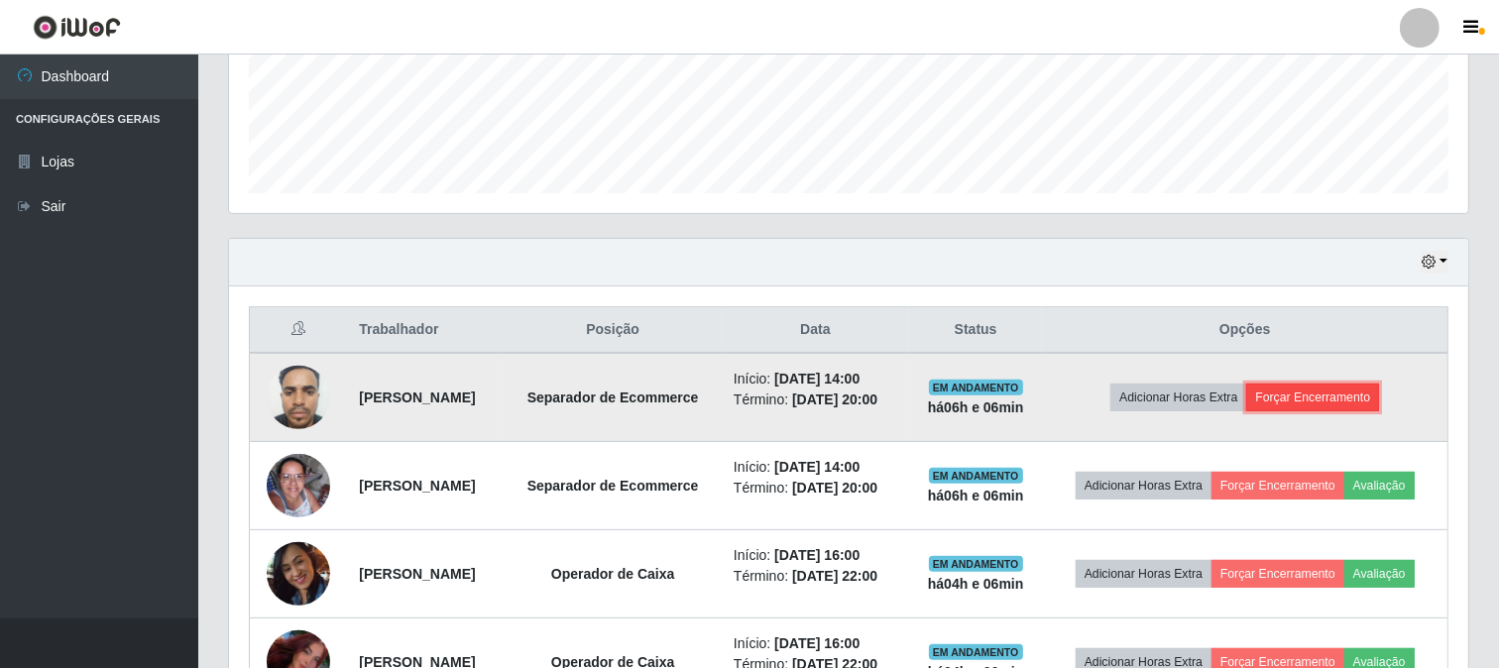
click at [1292, 390] on button "Forçar Encerramento" at bounding box center [1312, 398] width 133 height 28
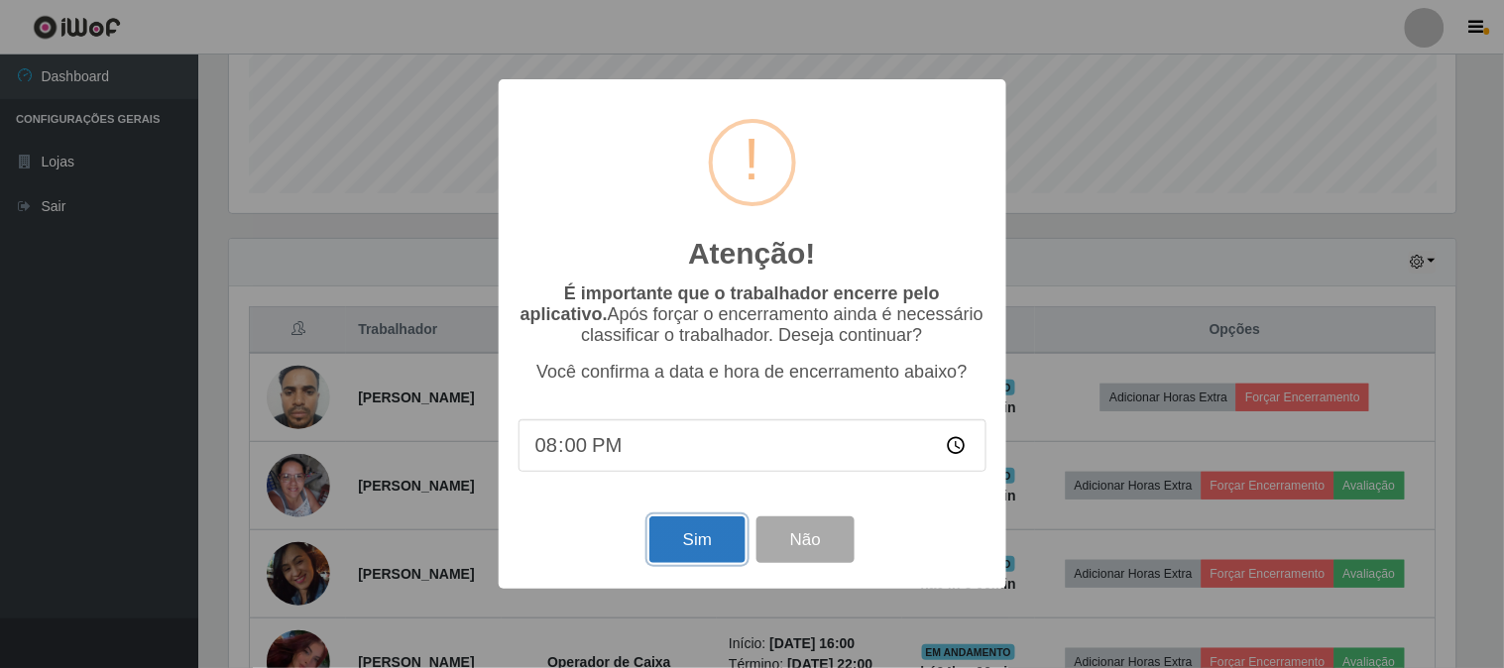
click at [696, 553] on button "Sim" at bounding box center [697, 540] width 96 height 47
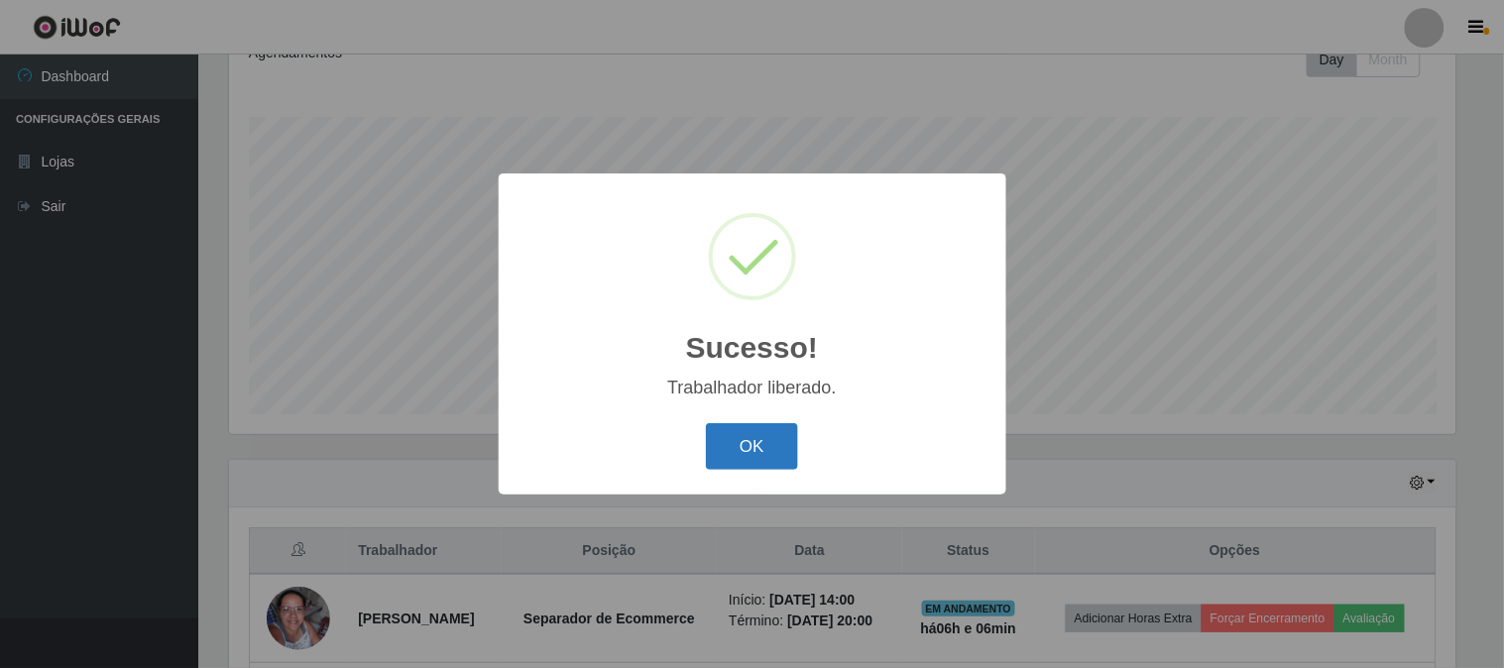
click at [753, 458] on button "OK" at bounding box center [752, 446] width 92 height 47
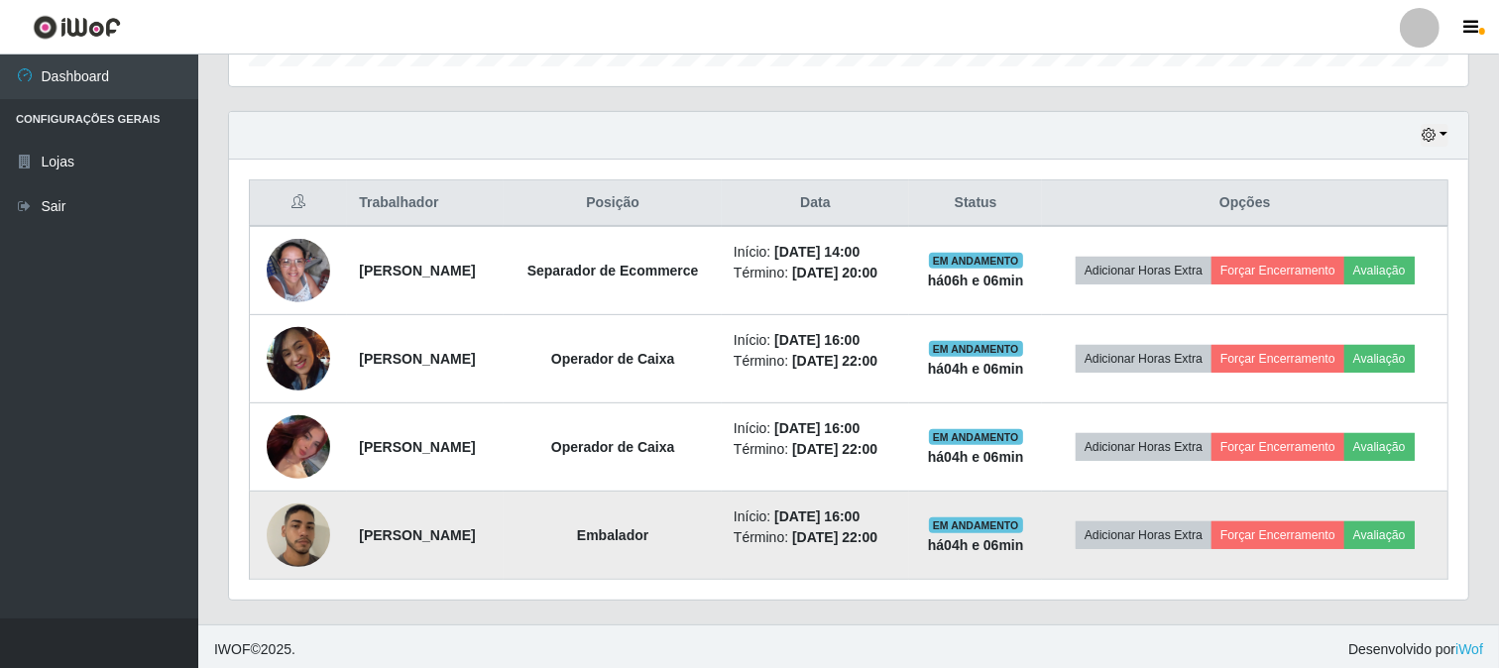
scroll to position [648, 0]
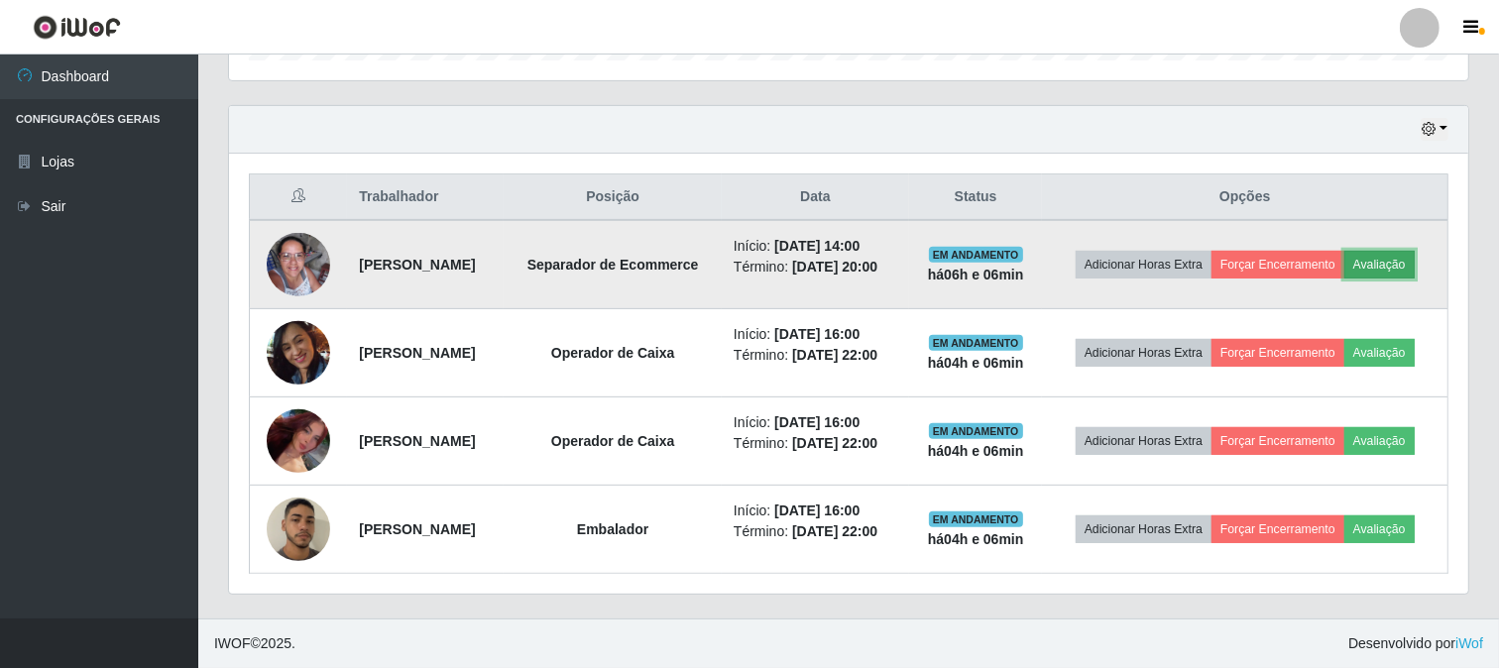
click at [1373, 256] on button "Avaliação" at bounding box center [1379, 265] width 70 height 28
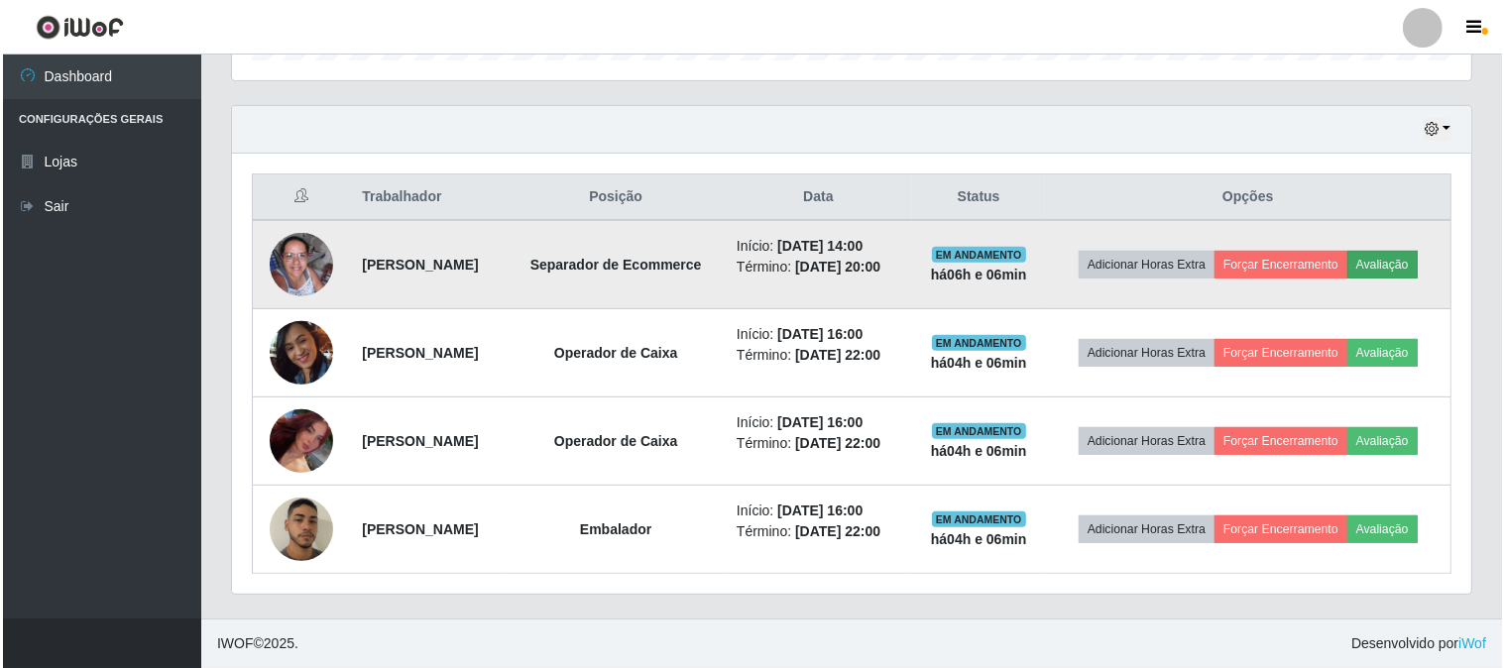
scroll to position [410, 1226]
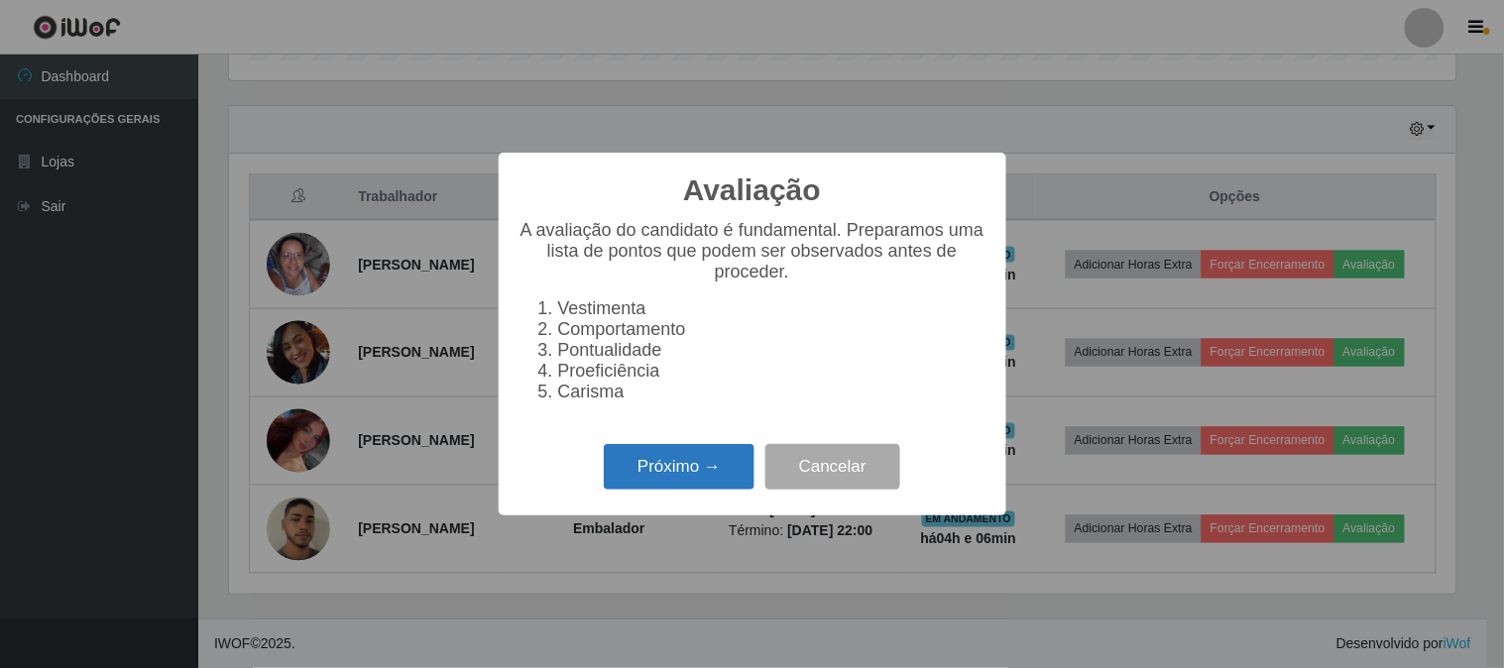
click at [630, 456] on button "Próximo →" at bounding box center [679, 467] width 151 height 47
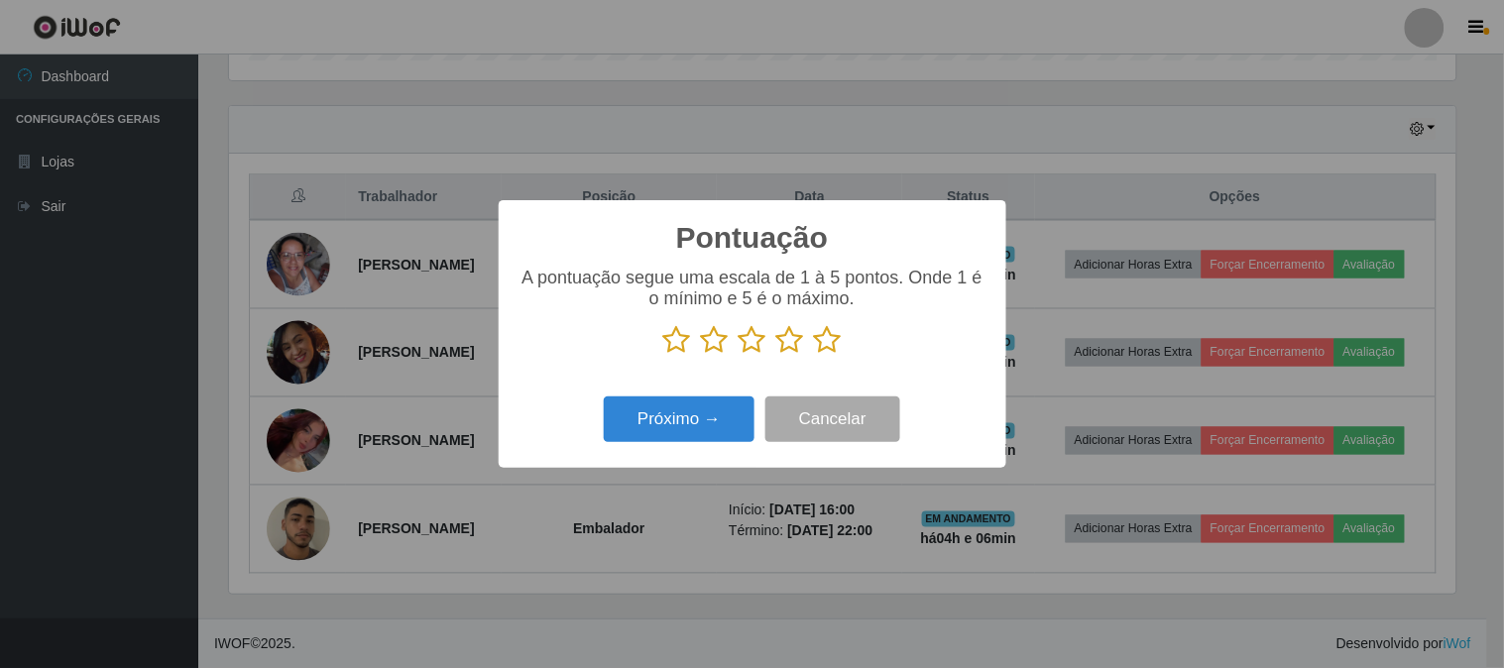
scroll to position [0, 0]
click at [823, 351] on icon at bounding box center [828, 340] width 28 height 30
click at [814, 355] on input "radio" at bounding box center [814, 355] width 0 height 0
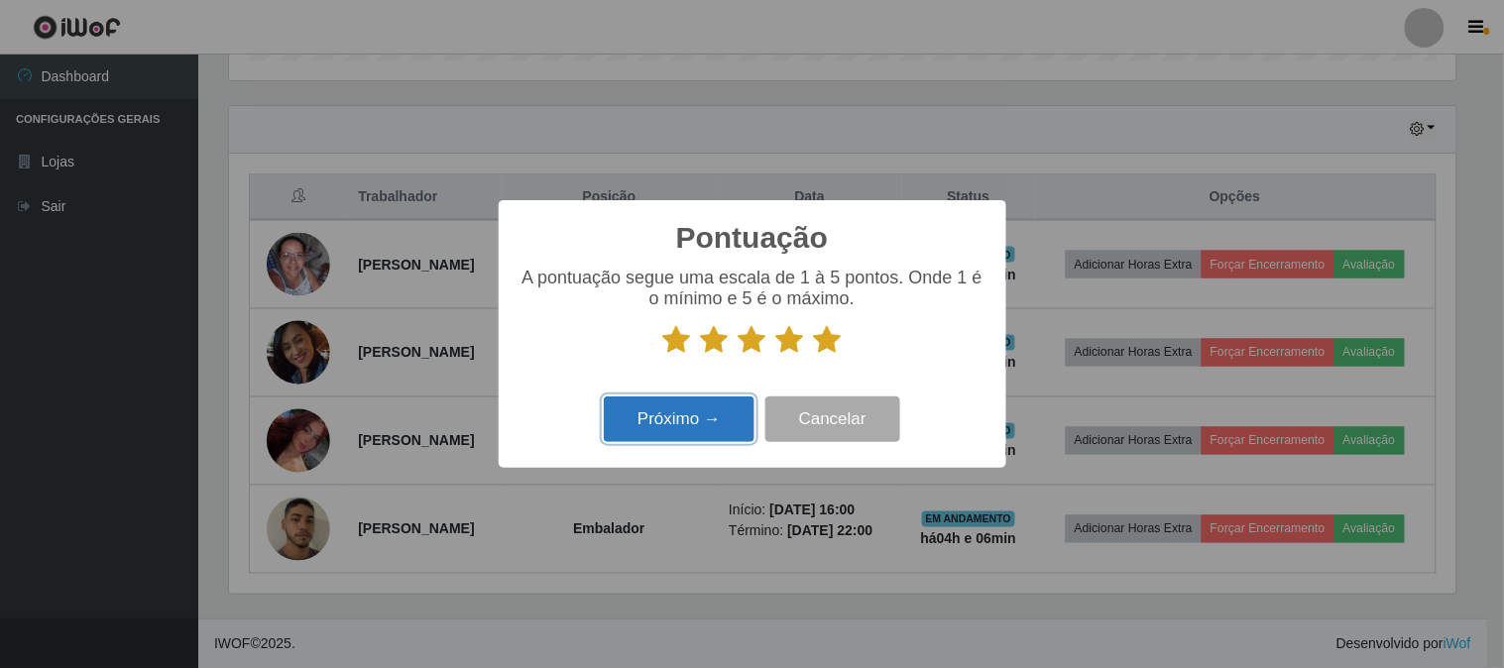
click at [702, 422] on button "Próximo →" at bounding box center [679, 420] width 151 height 47
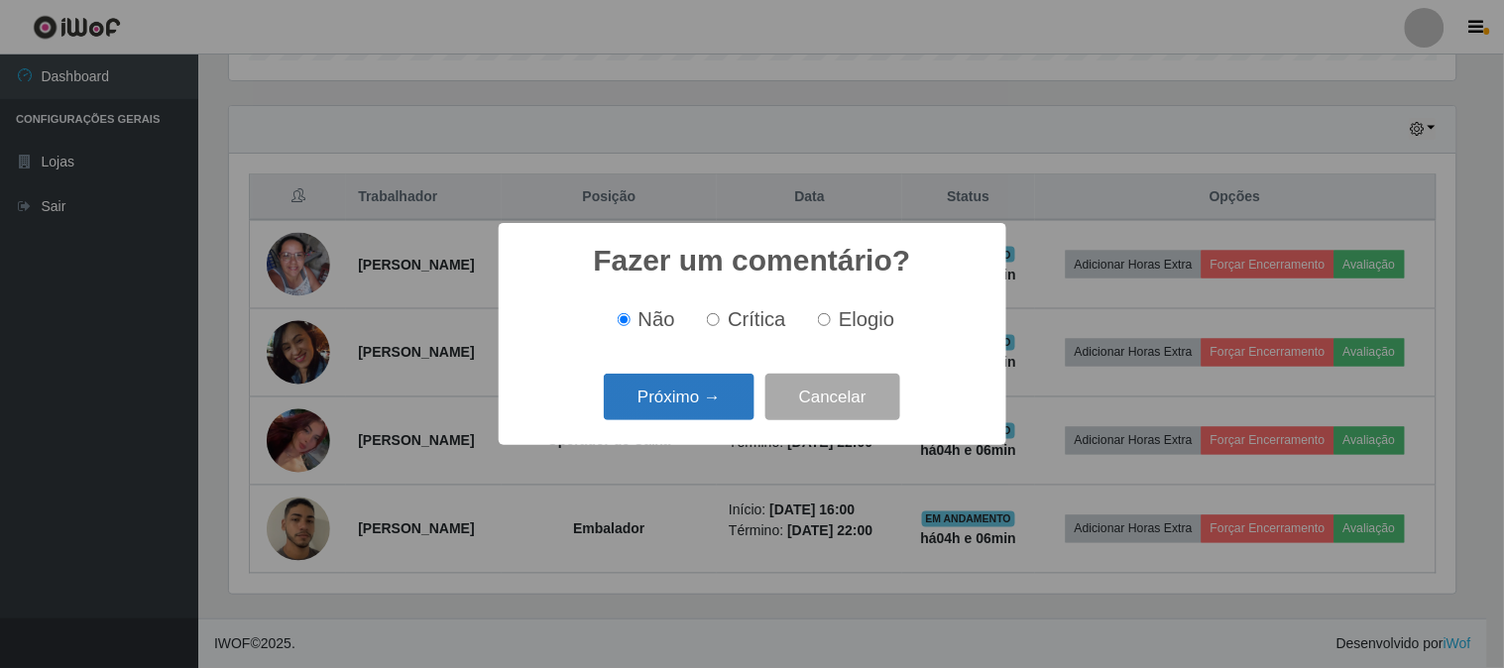
click at [714, 404] on button "Próximo →" at bounding box center [679, 397] width 151 height 47
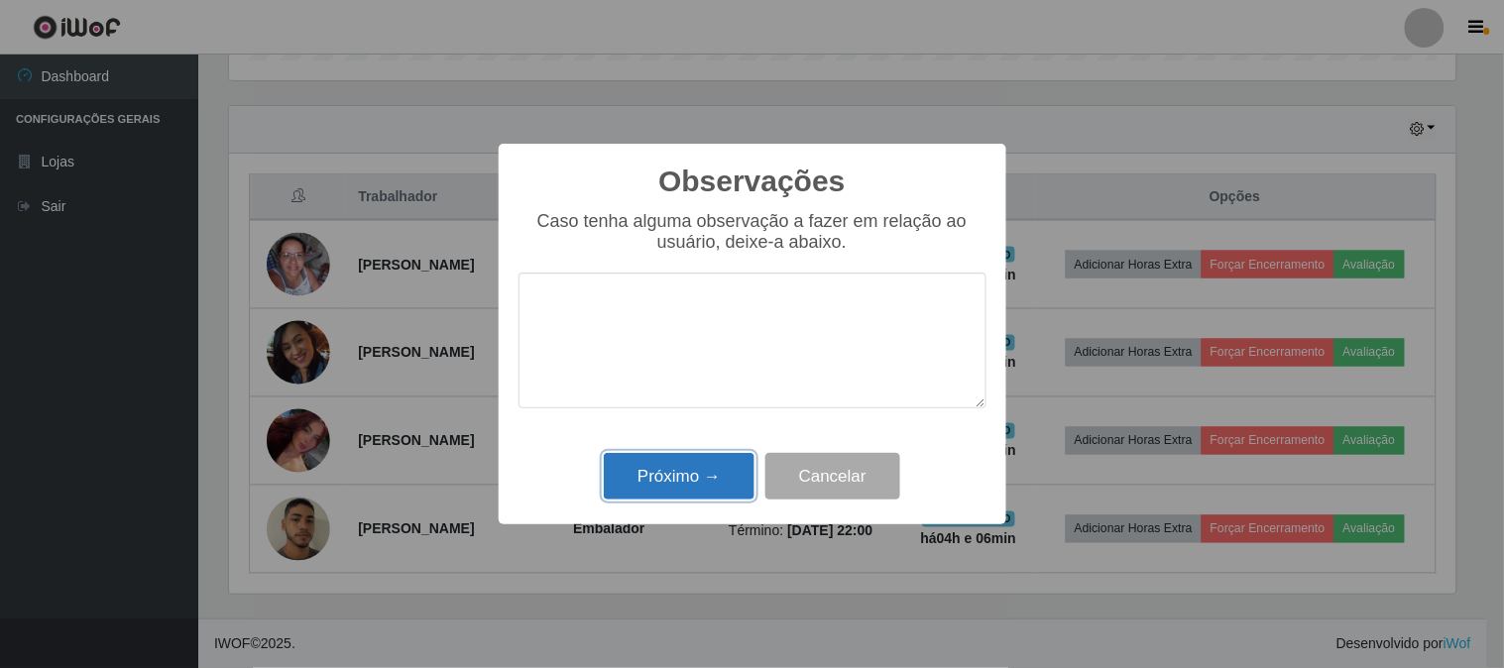
click at [691, 463] on button "Próximo →" at bounding box center [679, 476] width 151 height 47
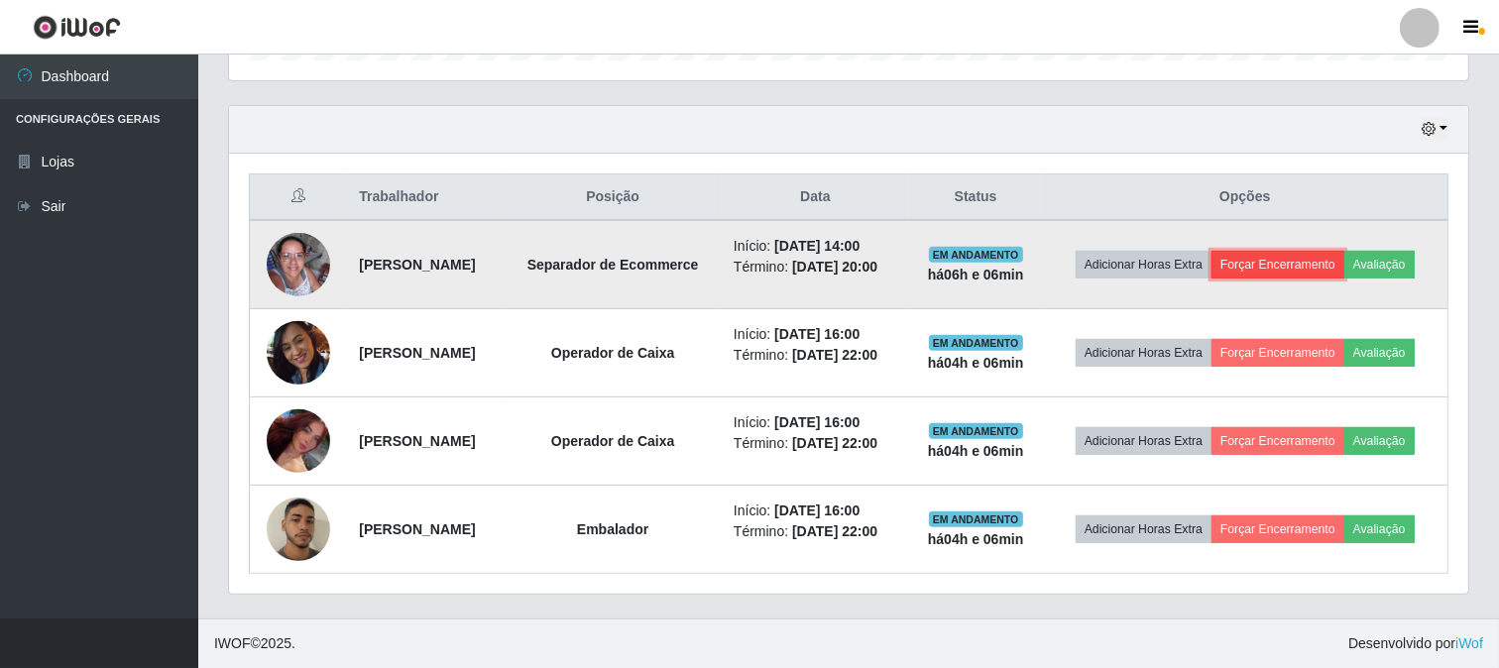
click at [1328, 270] on button "Forçar Encerramento" at bounding box center [1278, 265] width 133 height 28
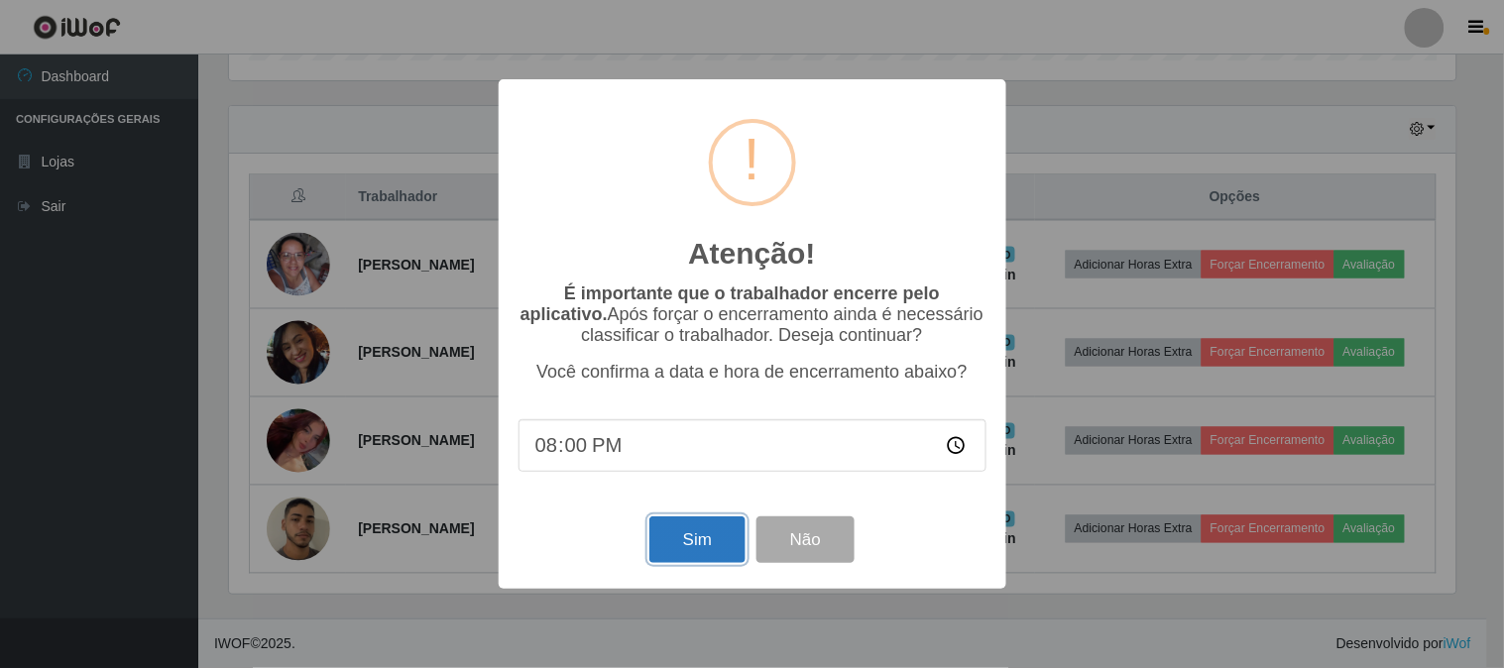
click at [706, 555] on button "Sim" at bounding box center [697, 540] width 96 height 47
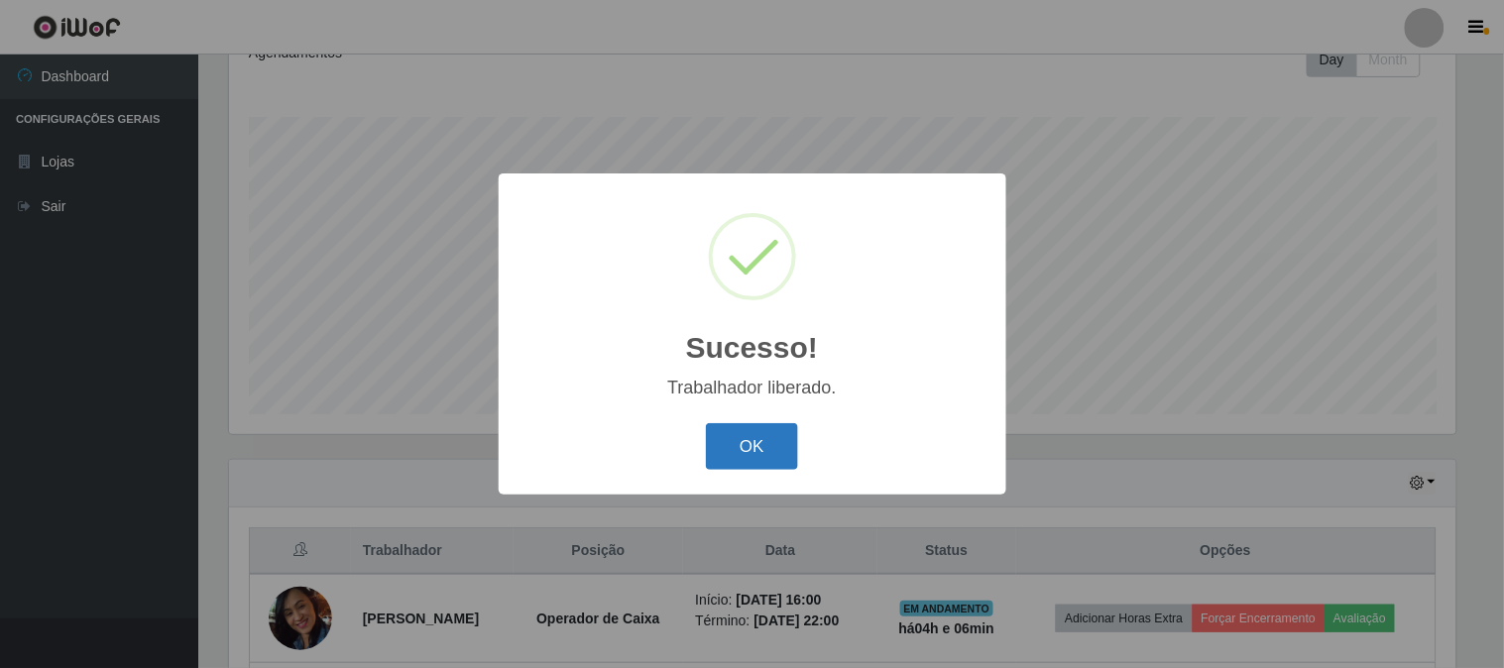
click at [741, 462] on button "OK" at bounding box center [752, 446] width 92 height 47
